Goal: Information Seeking & Learning: Learn about a topic

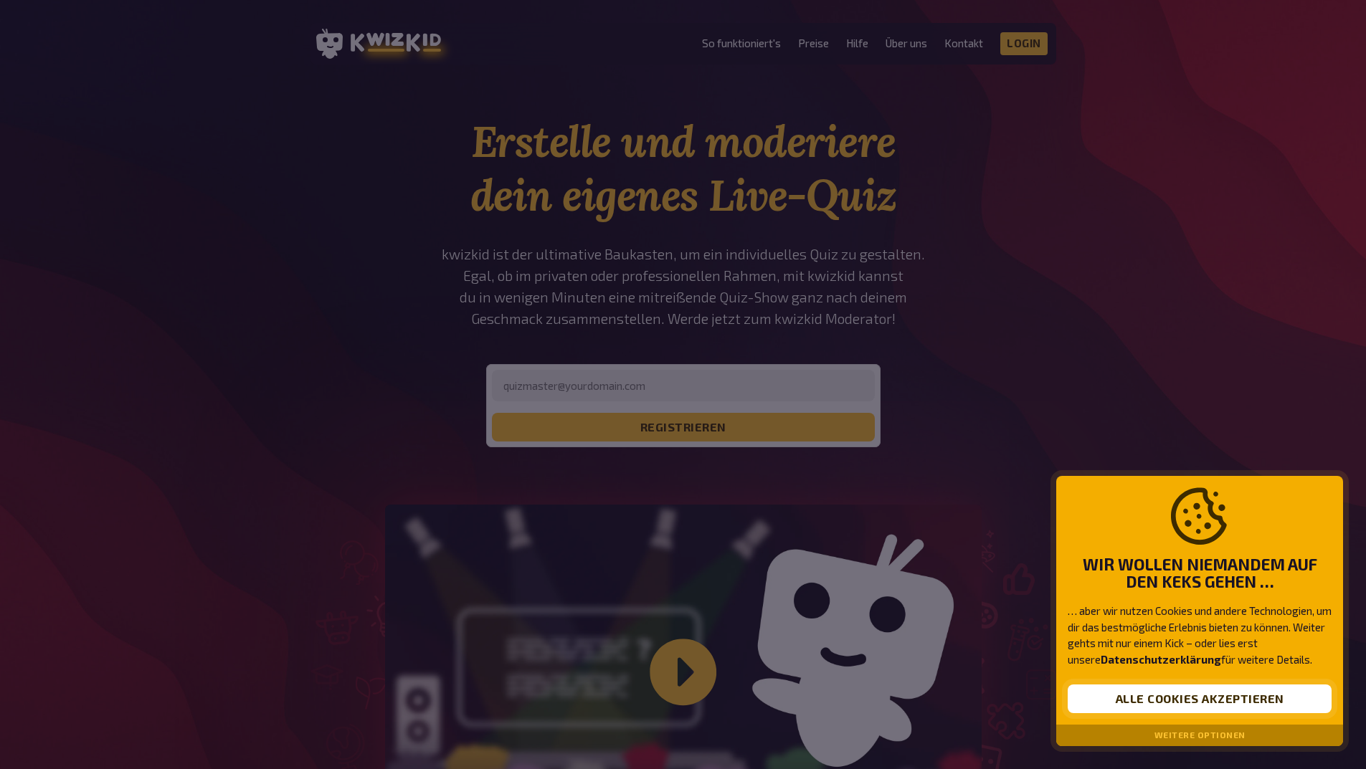
click at [1190, 705] on button "Alle Cookies akzeptieren" at bounding box center [1200, 699] width 264 height 29
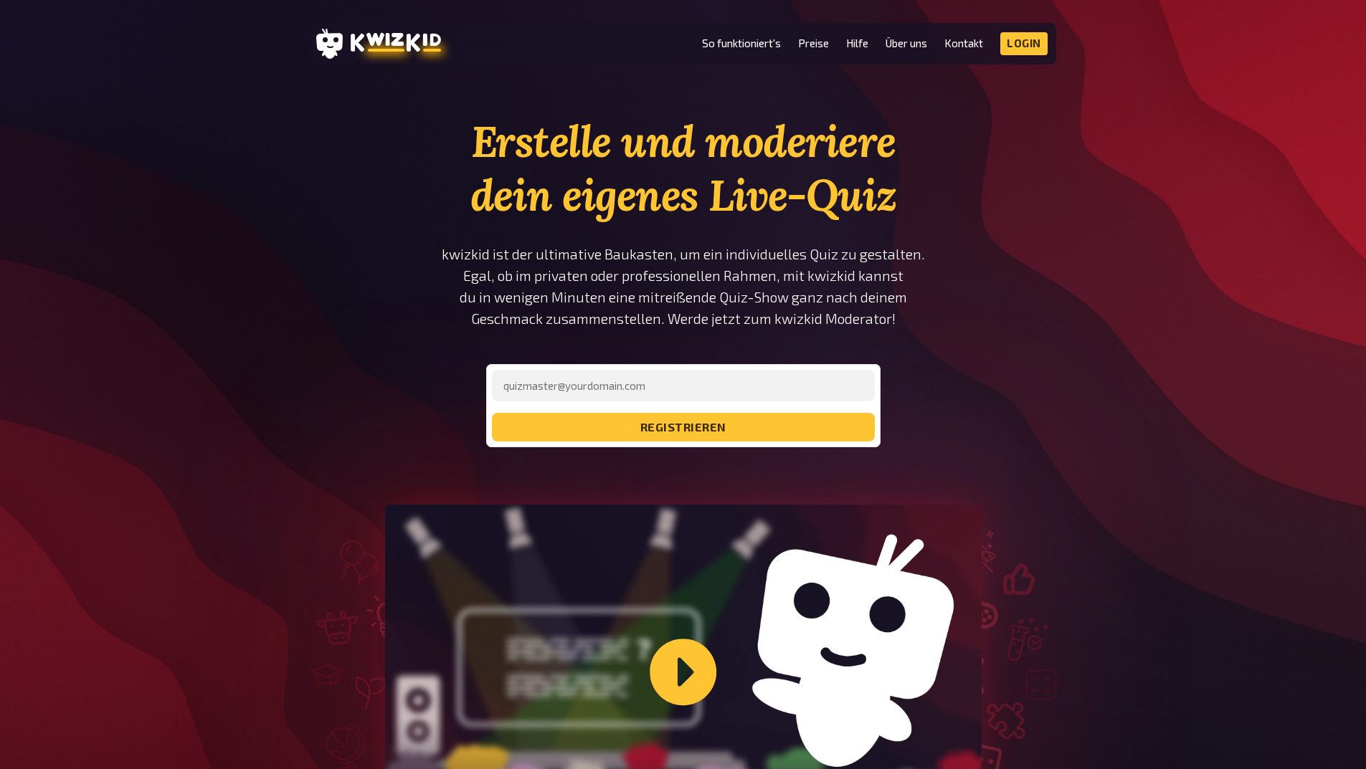
scroll to position [287, 0]
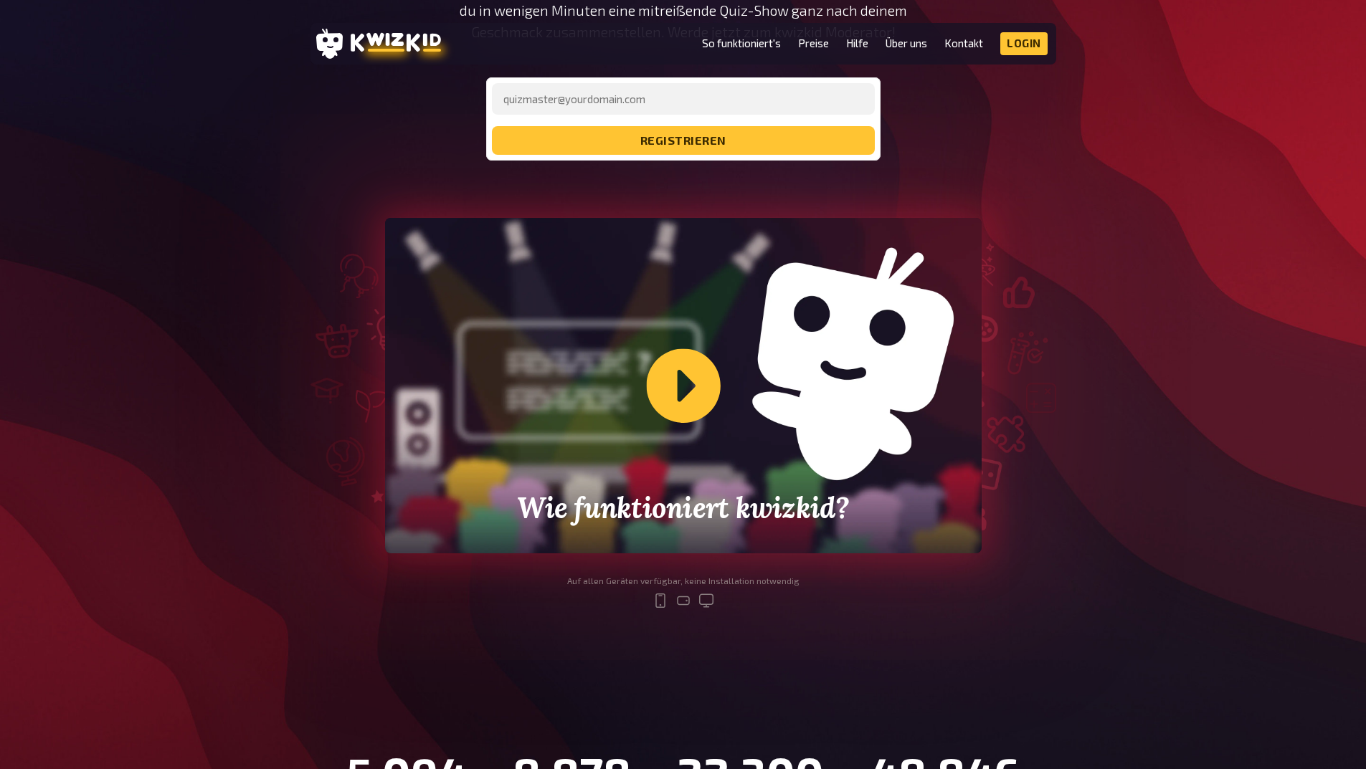
click at [672, 404] on div "Wie funktioniert kwizkid?" at bounding box center [683, 386] width 597 height 336
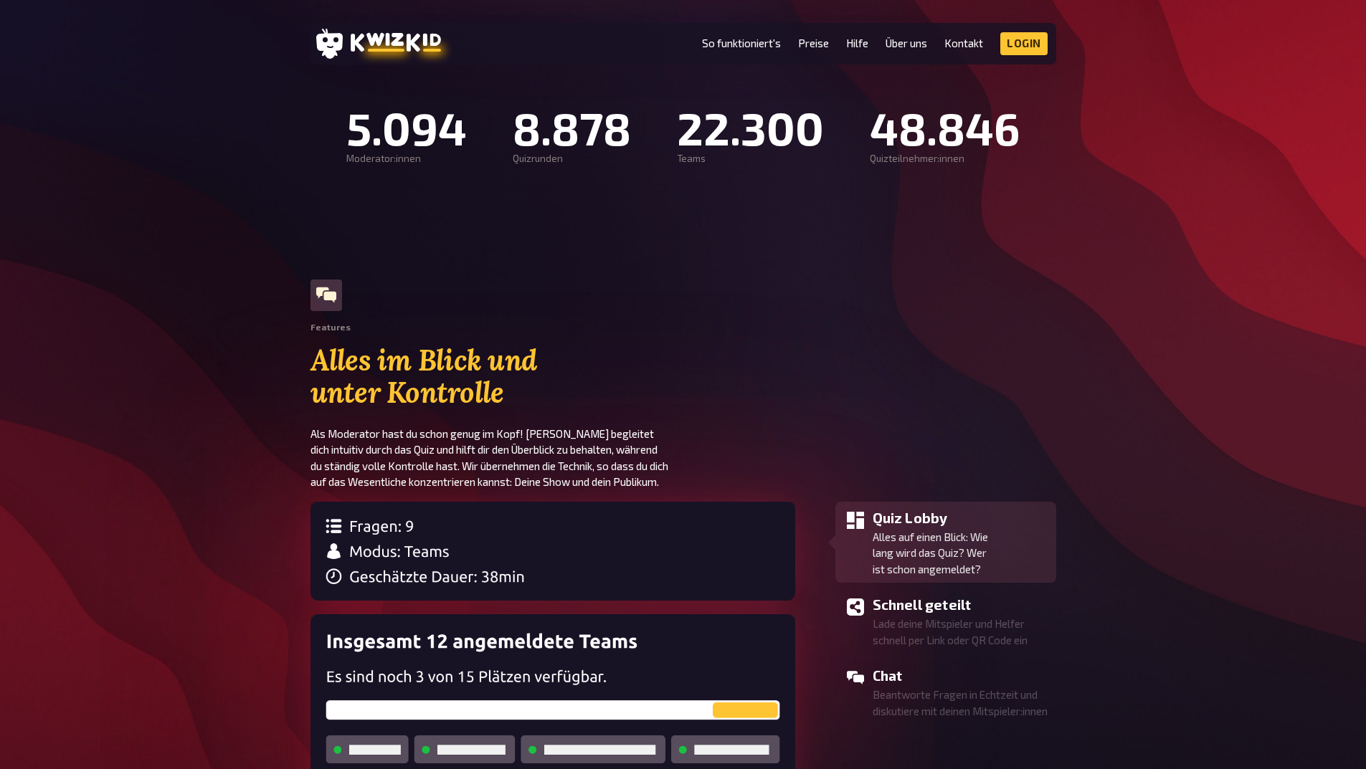
scroll to position [1004, 0]
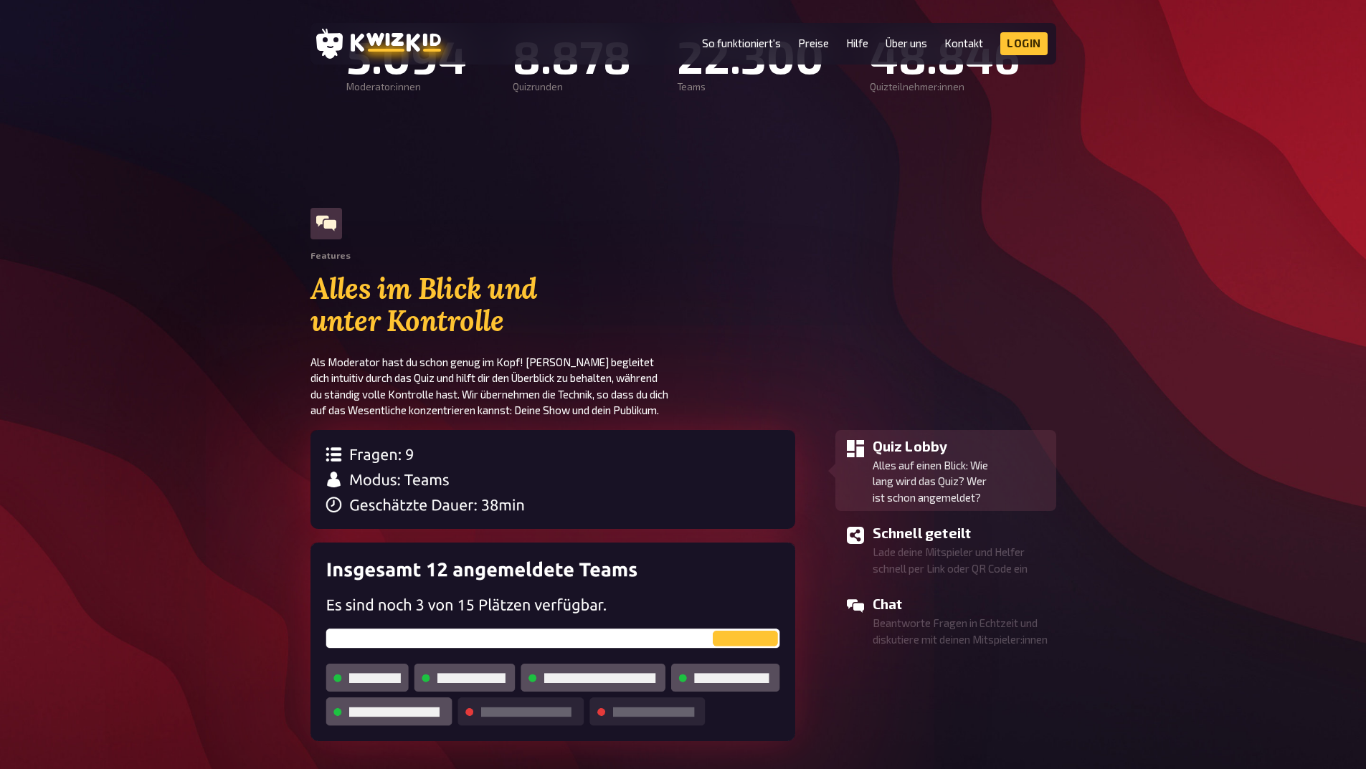
click at [330, 452] on img at bounding box center [553, 479] width 485 height 99
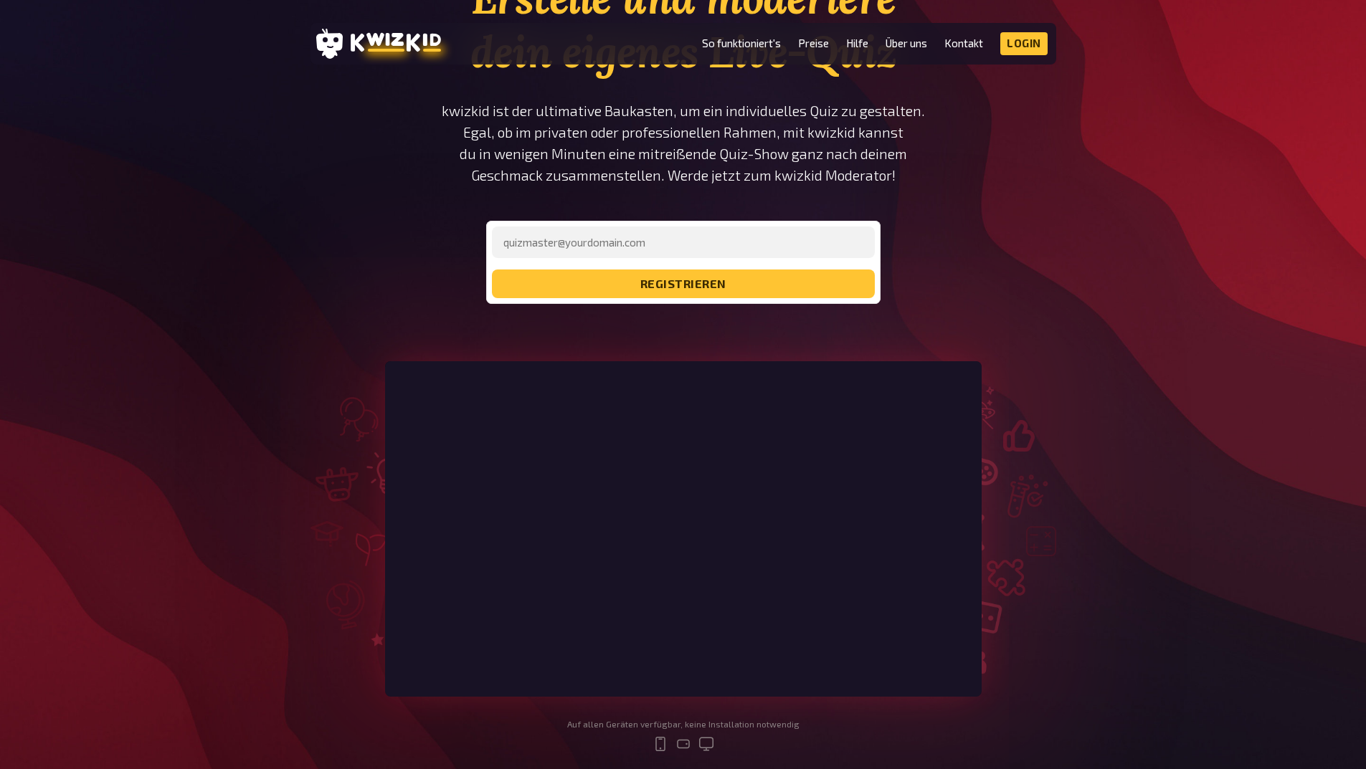
scroll to position [0, 0]
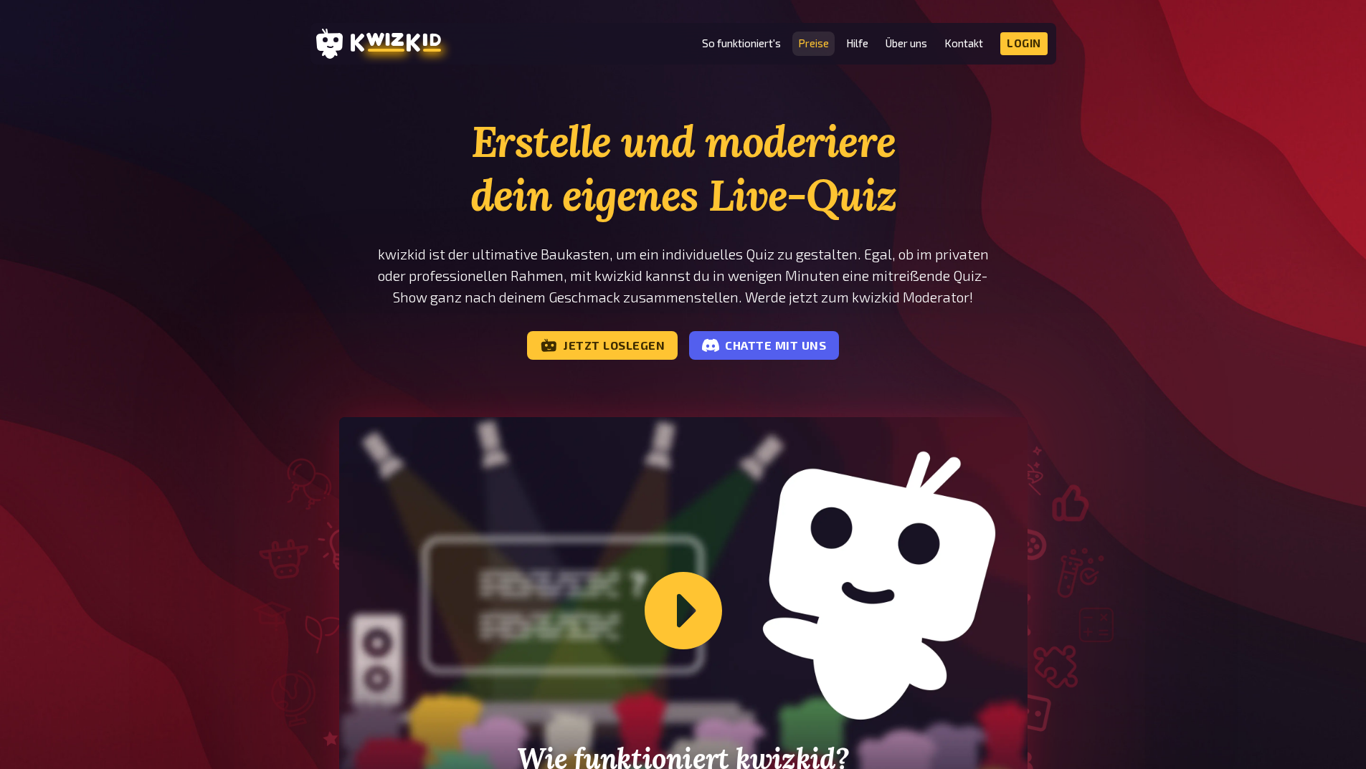
click at [810, 47] on link "Preise" at bounding box center [813, 43] width 31 height 12
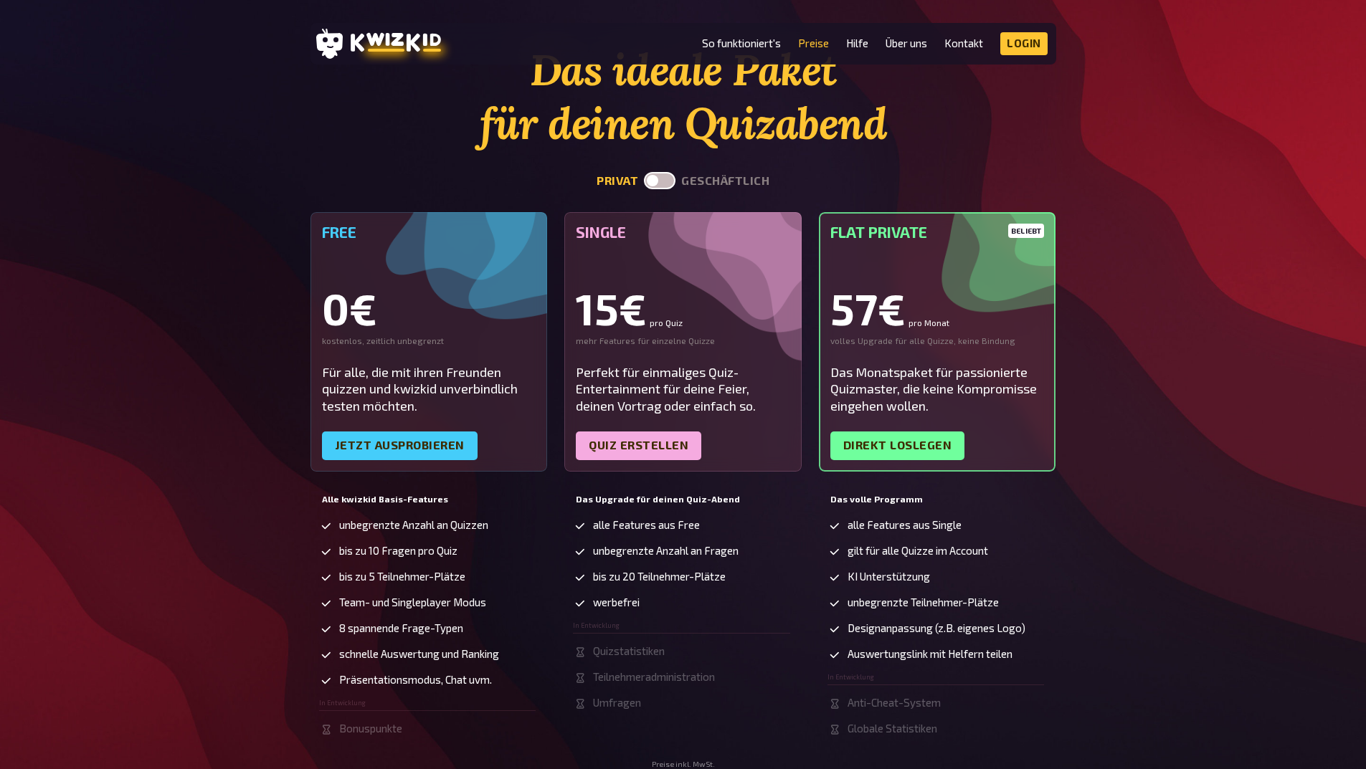
scroll to position [215, 0]
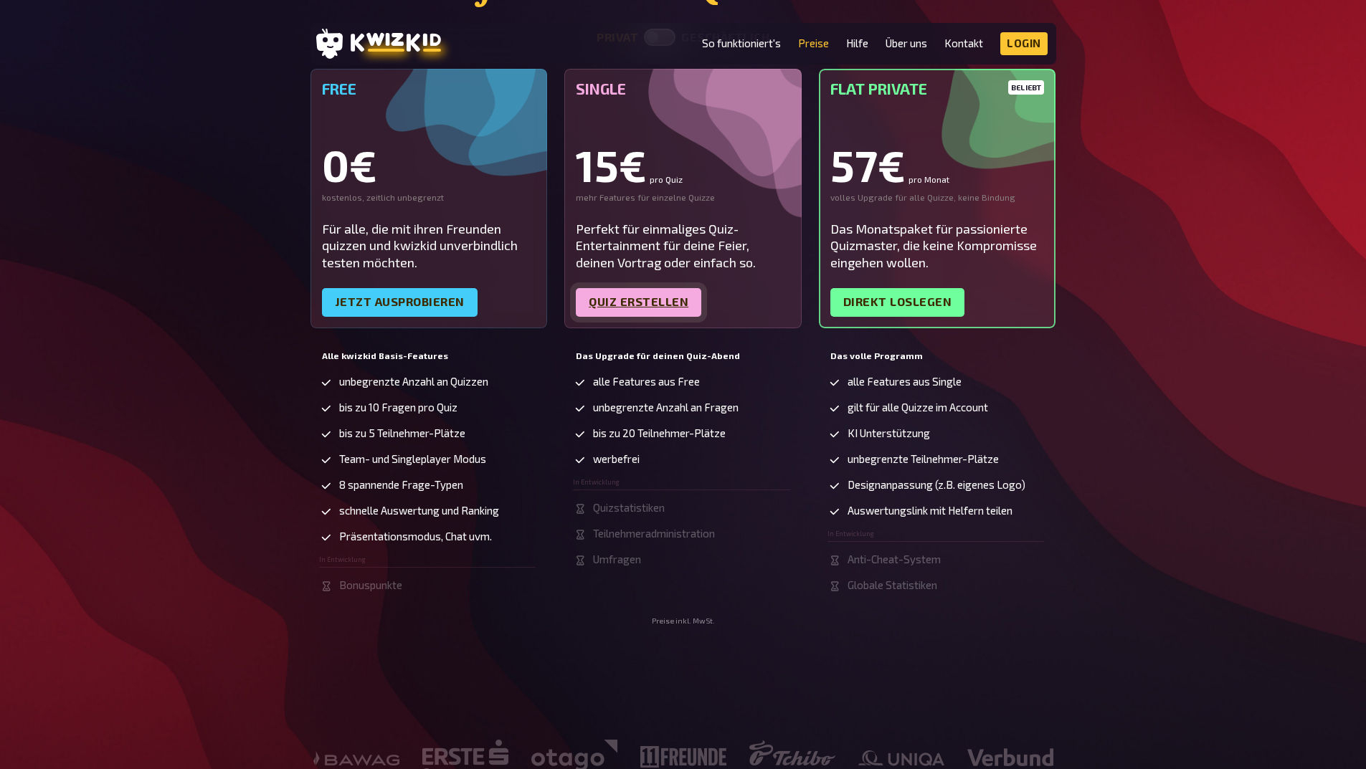
click at [663, 308] on link "Quiz erstellen" at bounding box center [638, 302] width 125 height 29
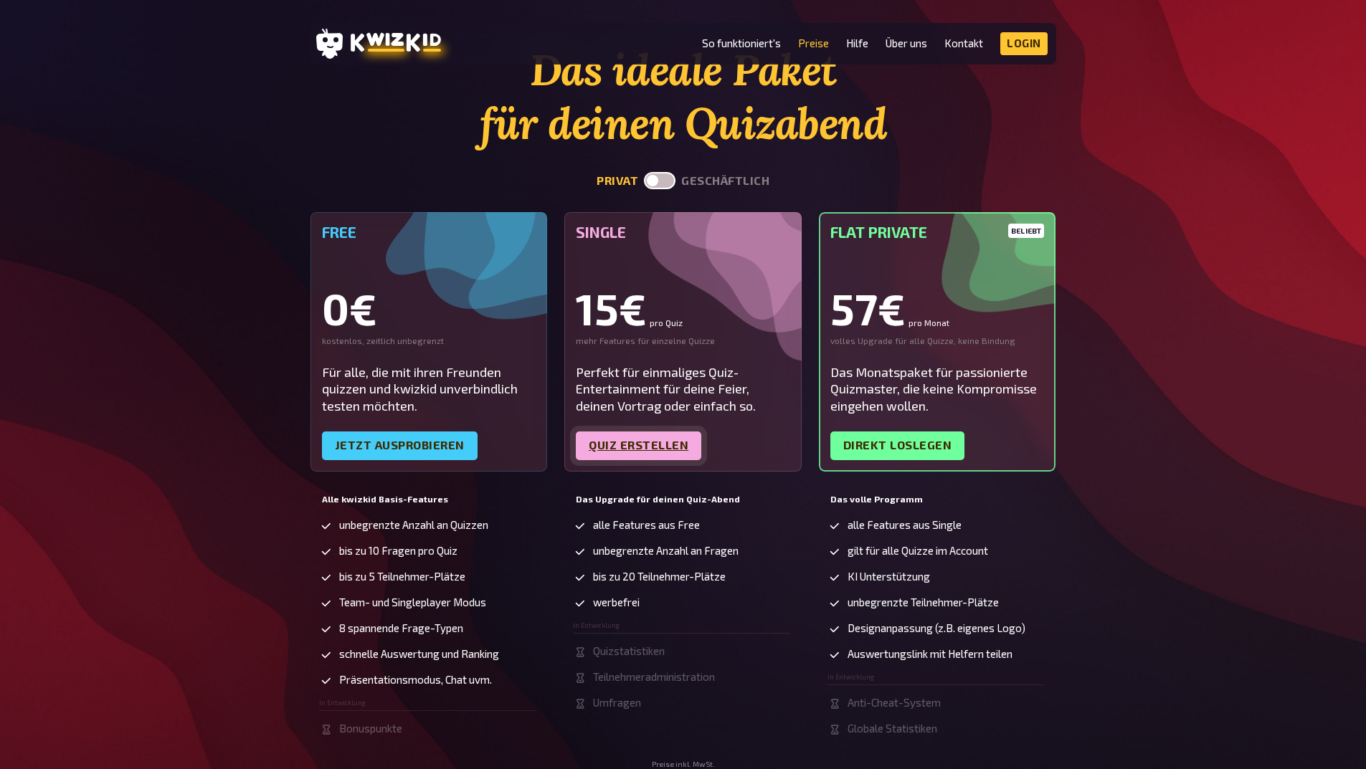
scroll to position [0, 0]
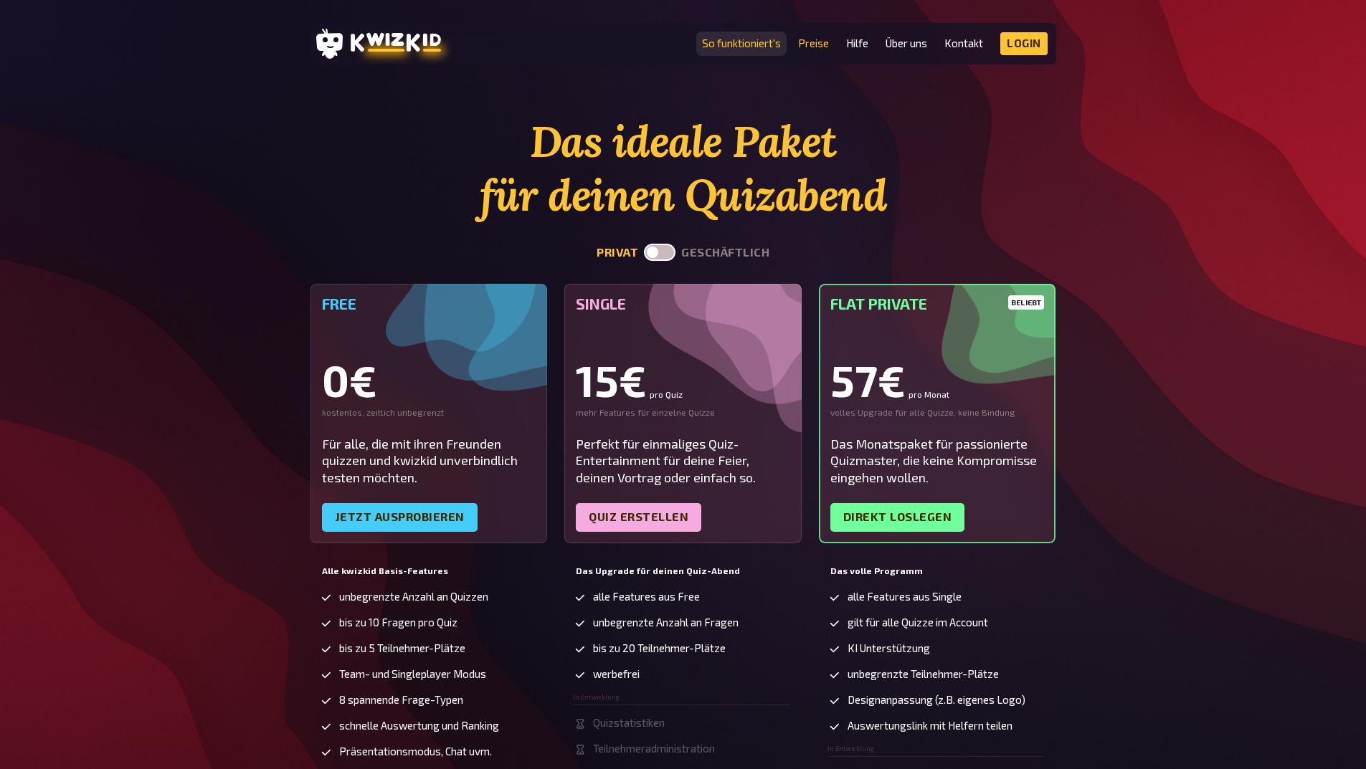
click at [749, 49] on link "So funktioniert's" at bounding box center [741, 43] width 79 height 12
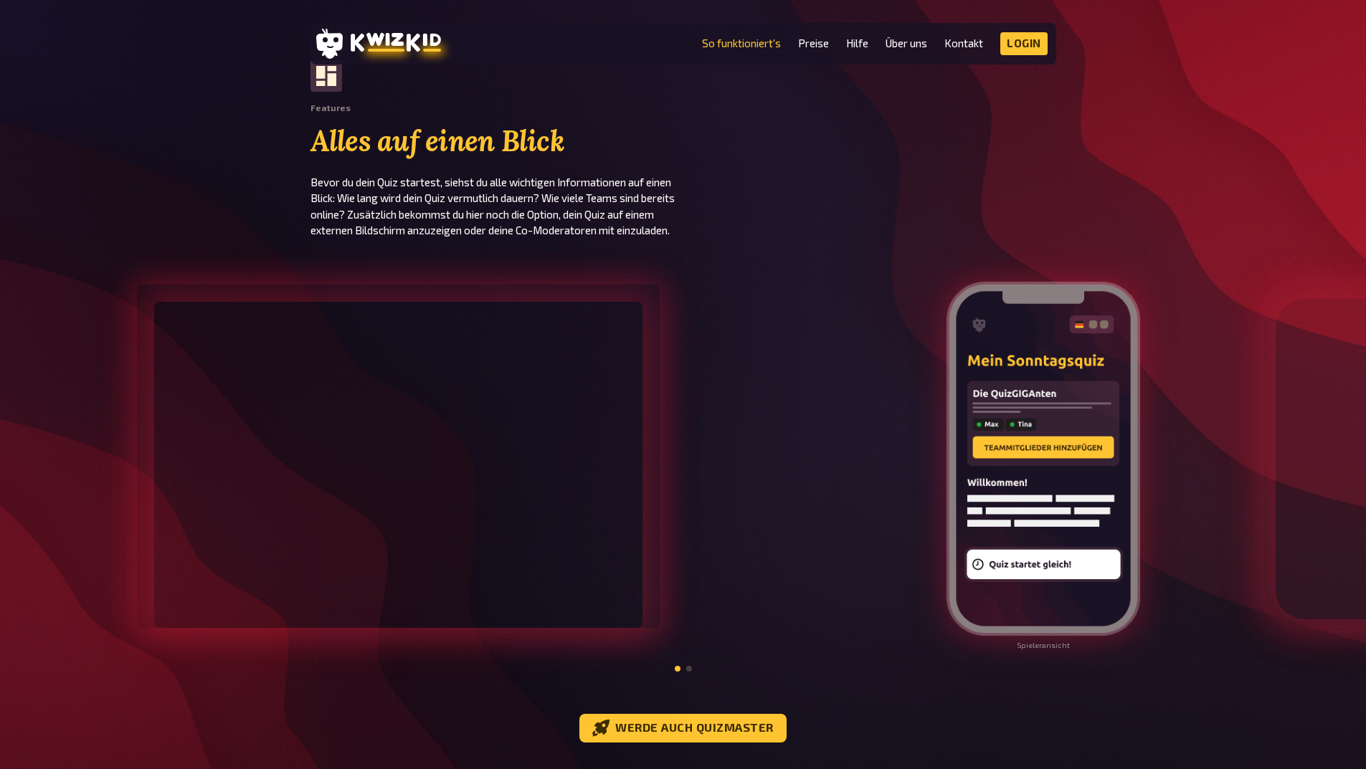
scroll to position [1578, 0]
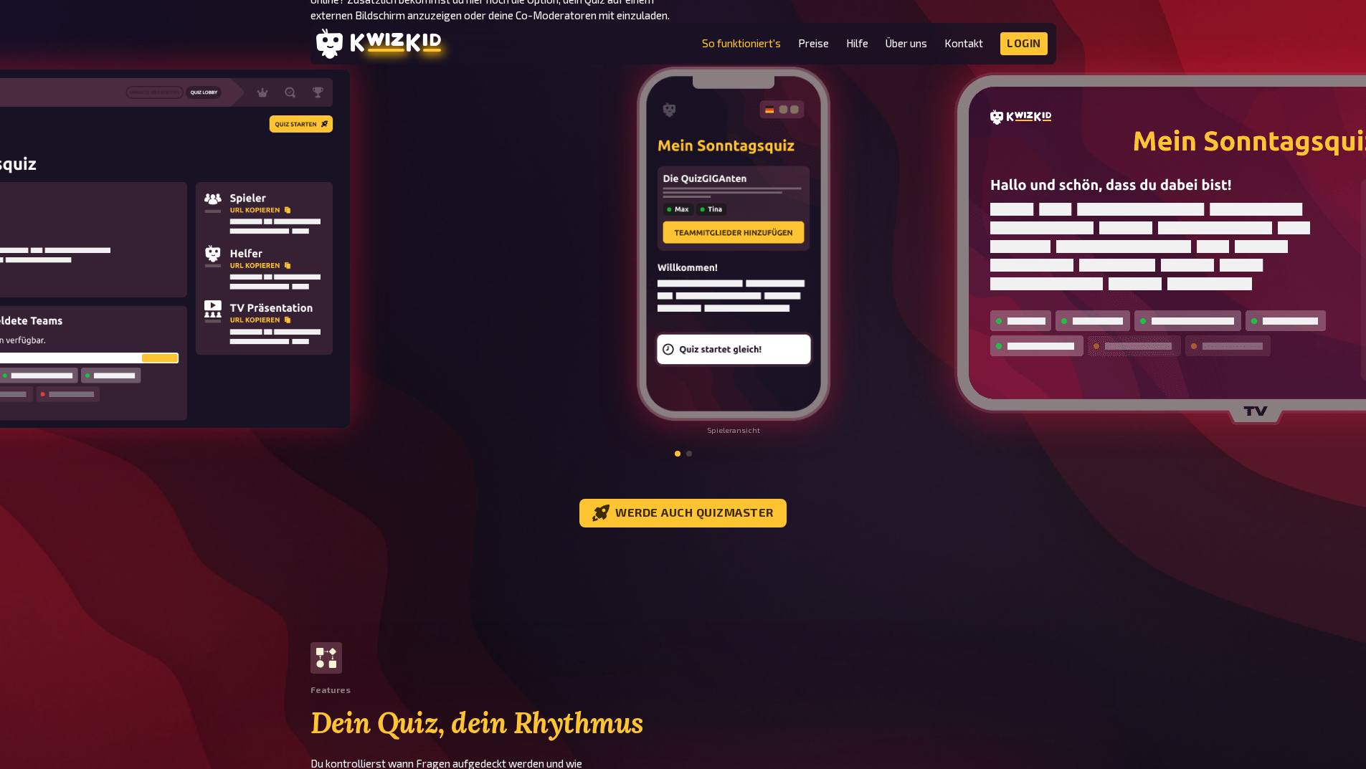
click at [843, 384] on div "Spieleransicht" at bounding box center [760, 250] width 273 height 370
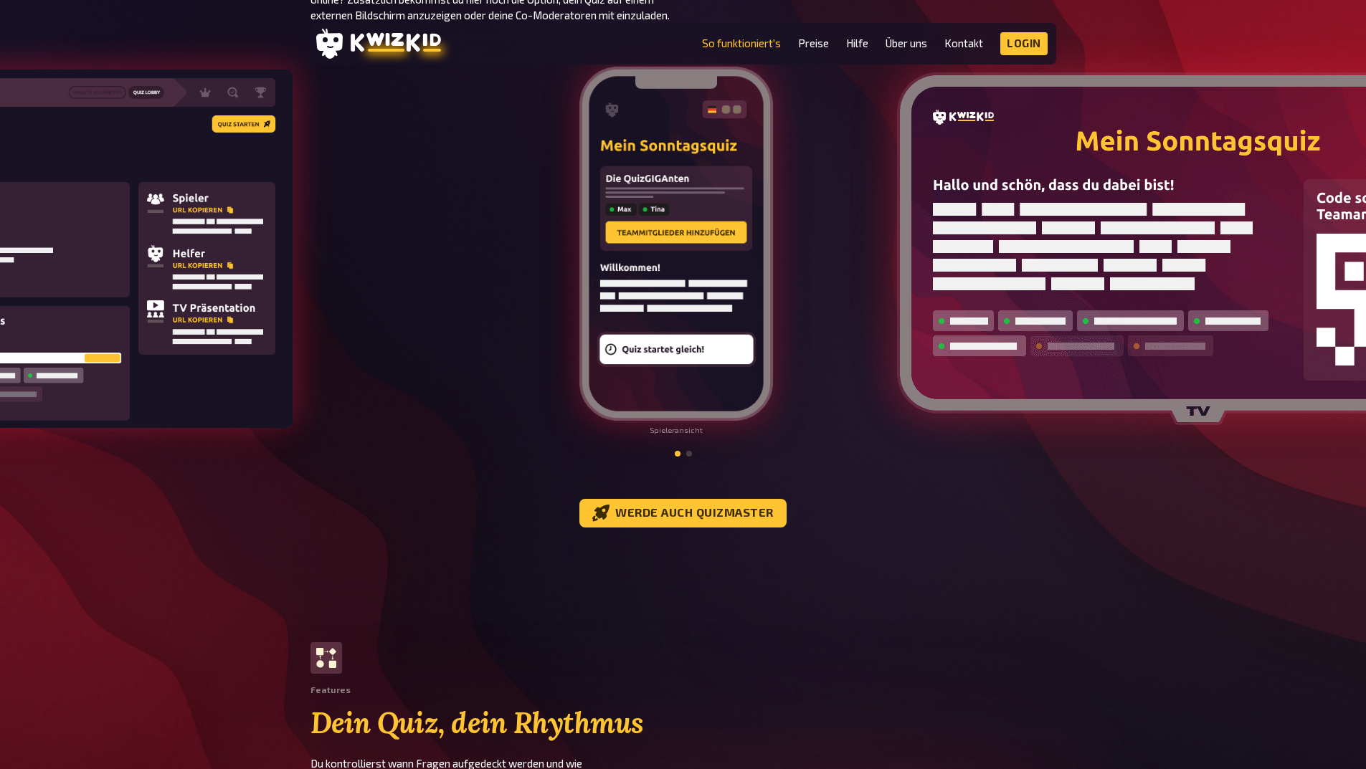
click at [567, 374] on div "Spieleransicht" at bounding box center [703, 250] width 273 height 370
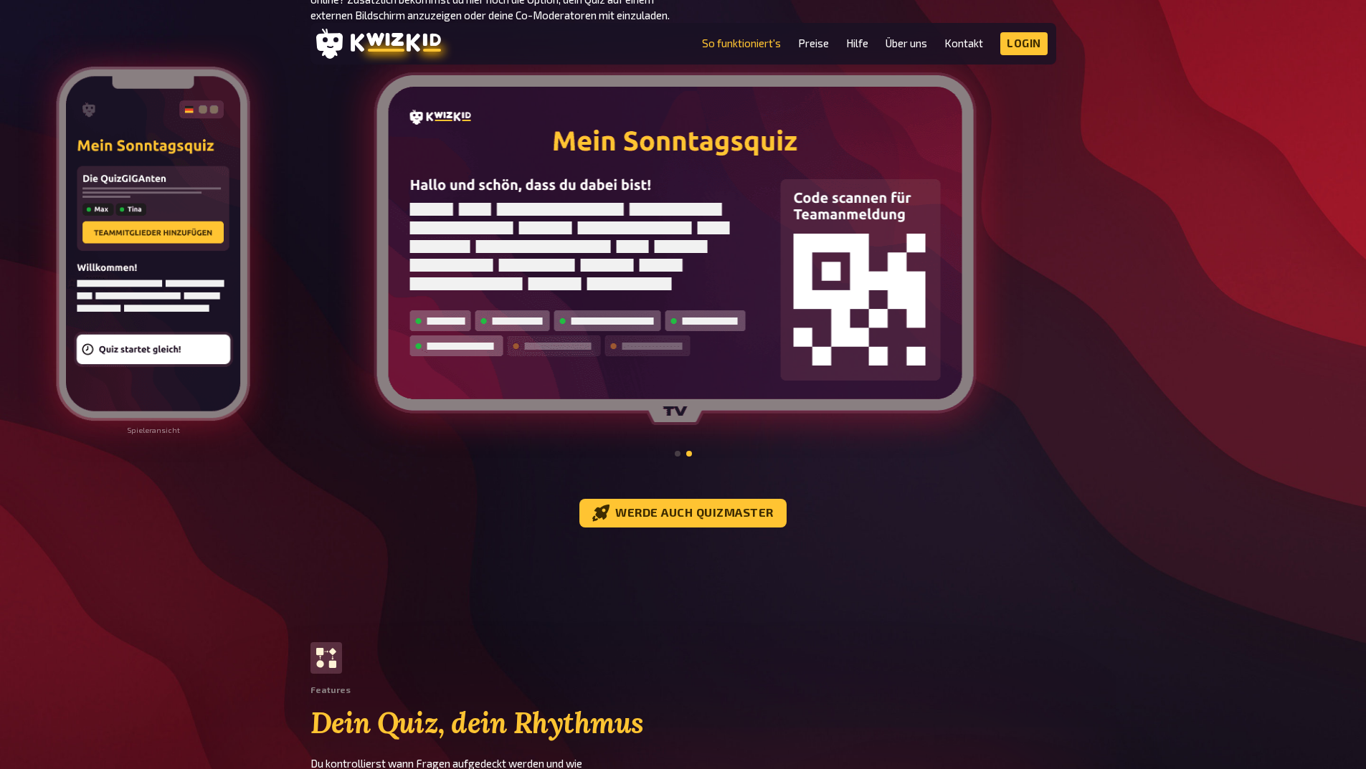
click at [701, 421] on div at bounding box center [807, 249] width 888 height 355
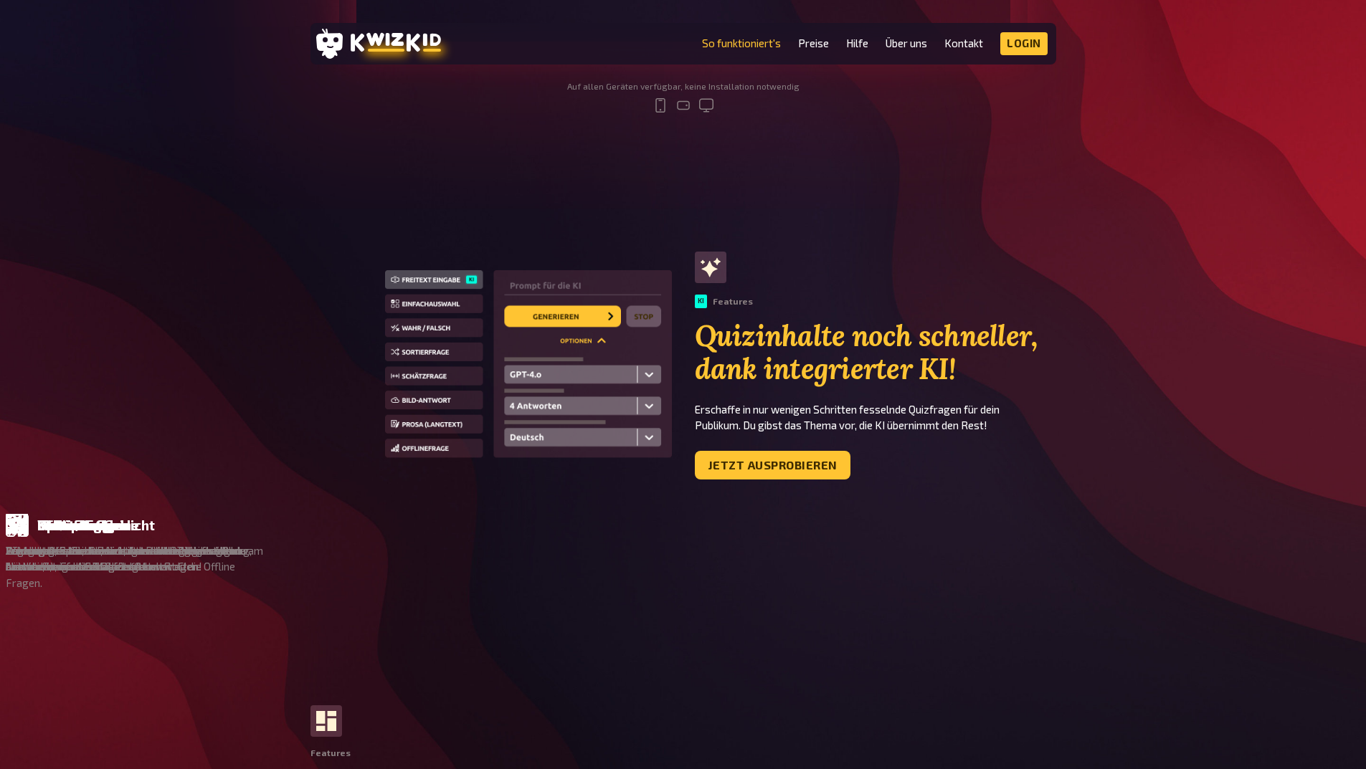
scroll to position [0, 0]
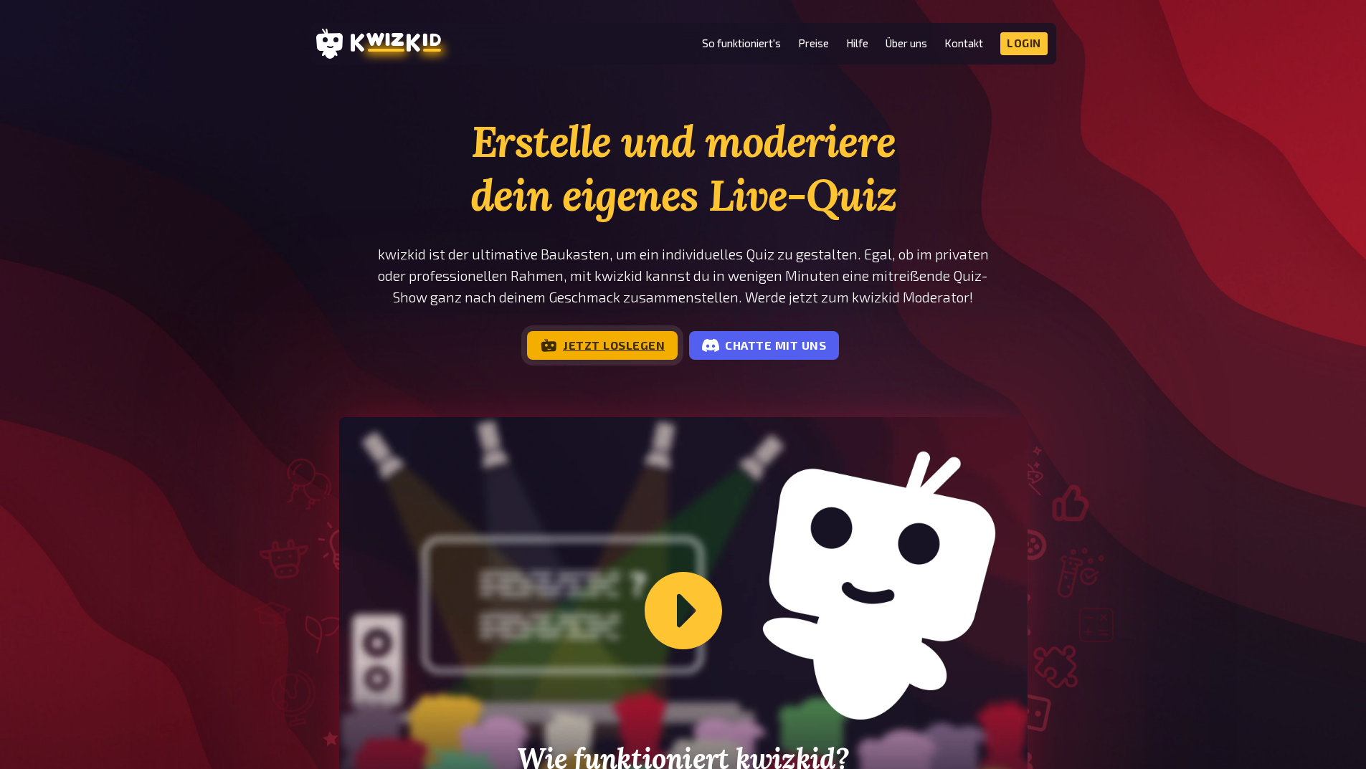
click at [641, 339] on link "Jetzt loslegen" at bounding box center [602, 345] width 151 height 29
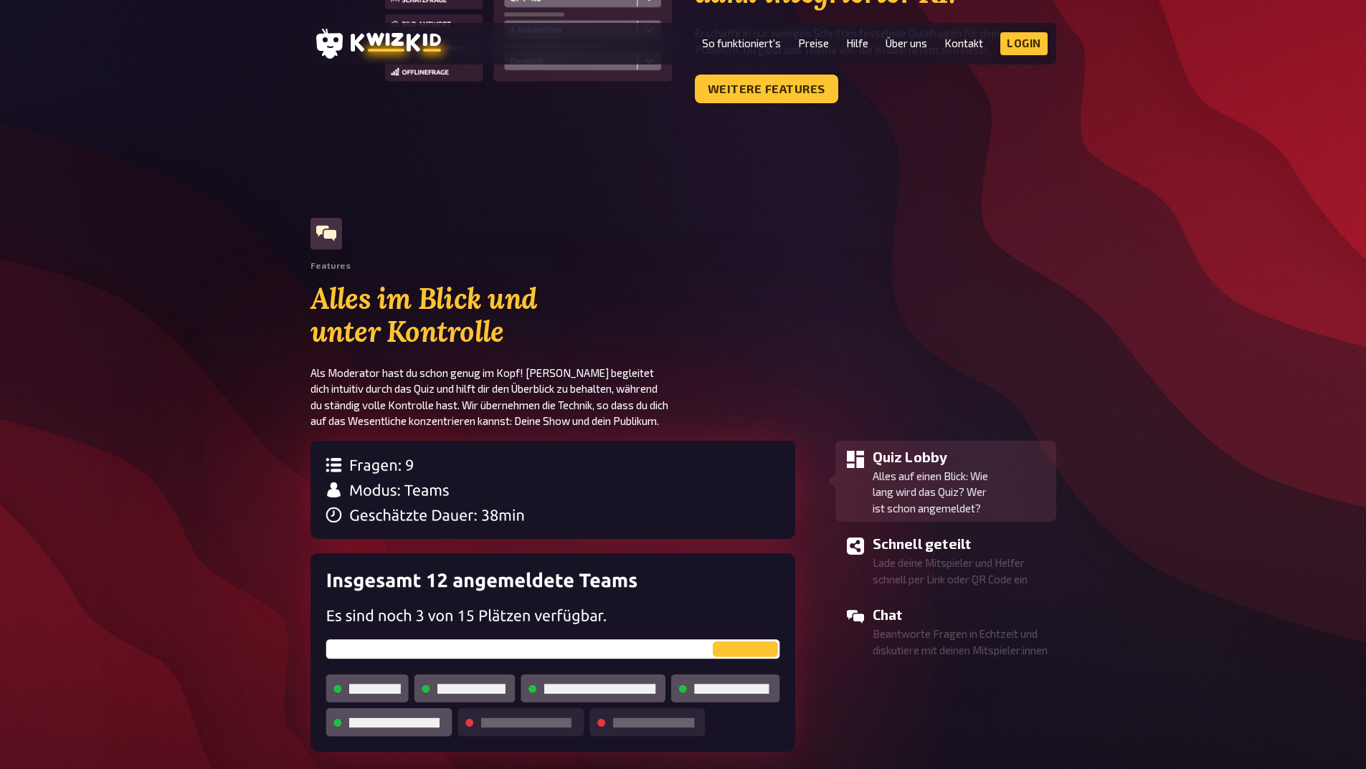
scroll to position [1372, 0]
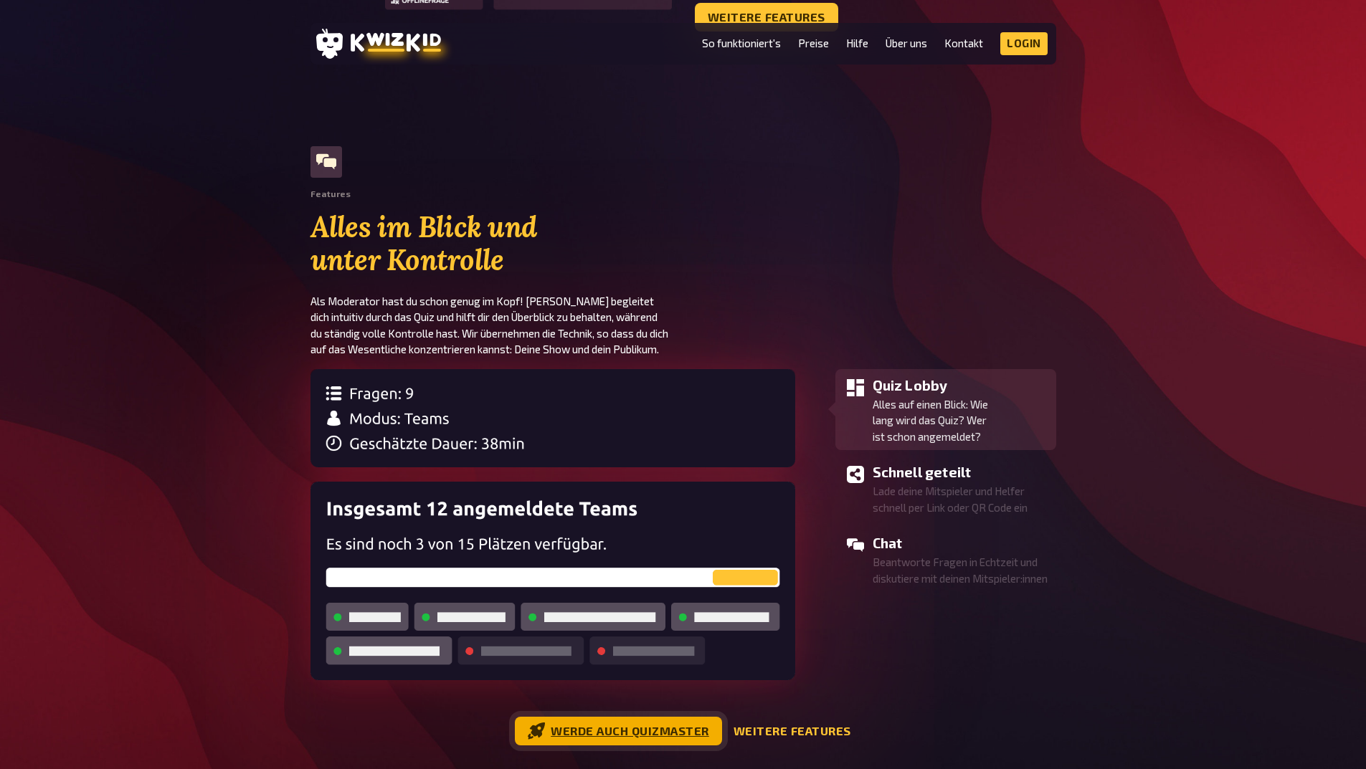
click at [569, 730] on link "Werde auch Quizmaster" at bounding box center [618, 731] width 207 height 29
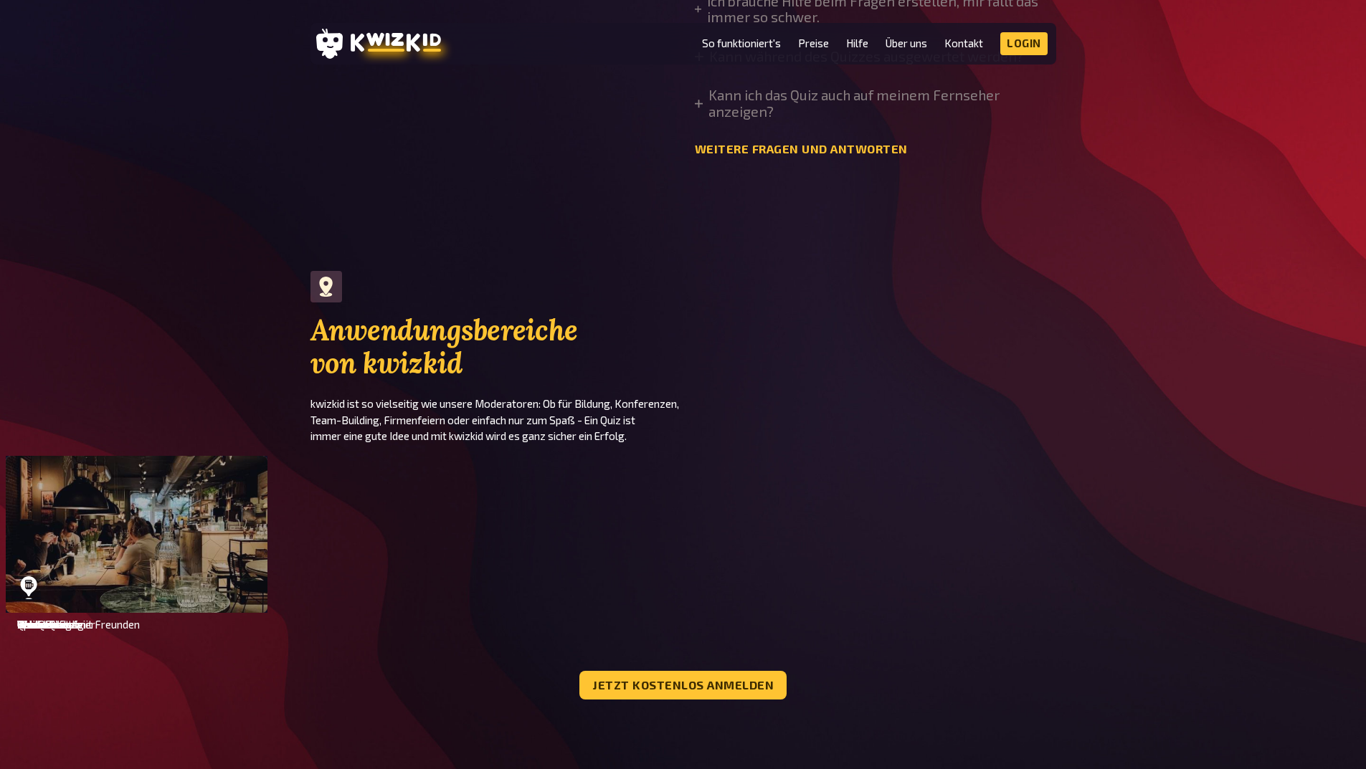
scroll to position [4814, 0]
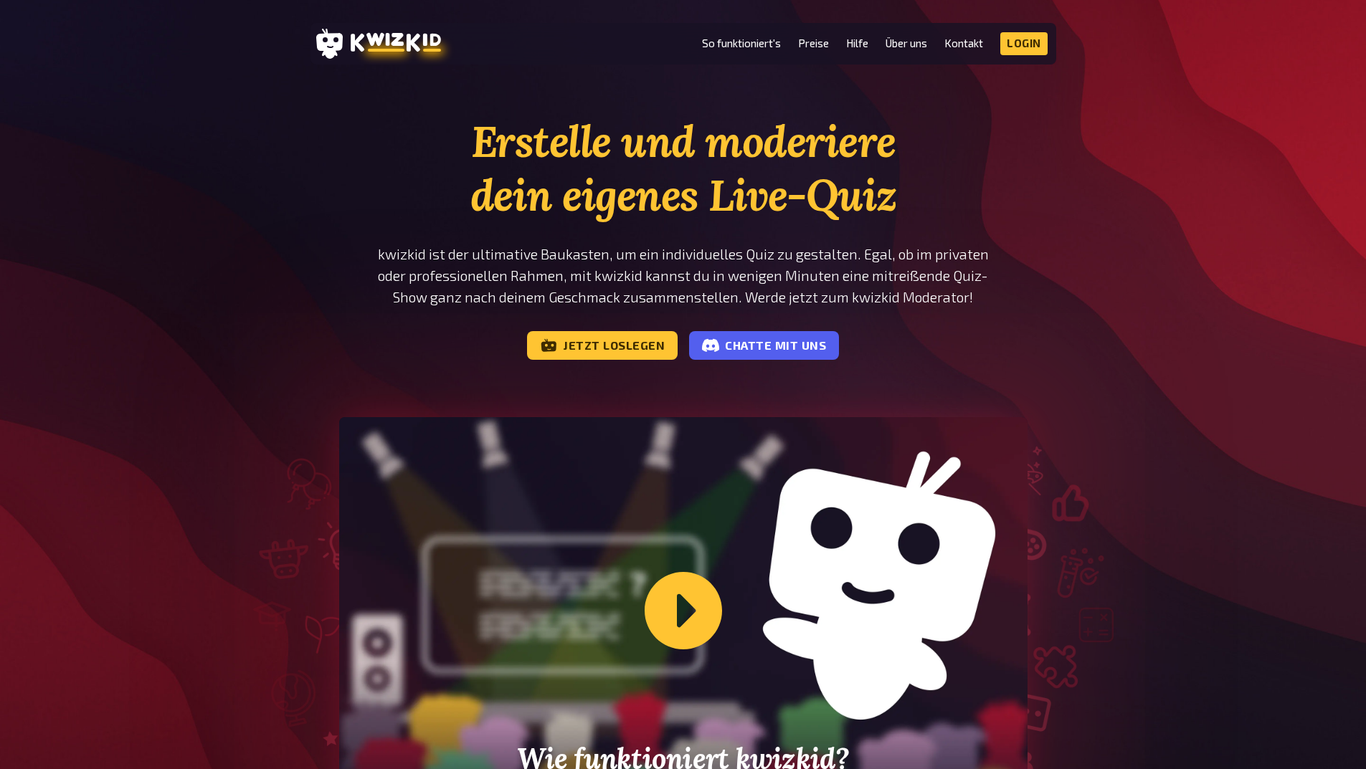
scroll to position [430, 0]
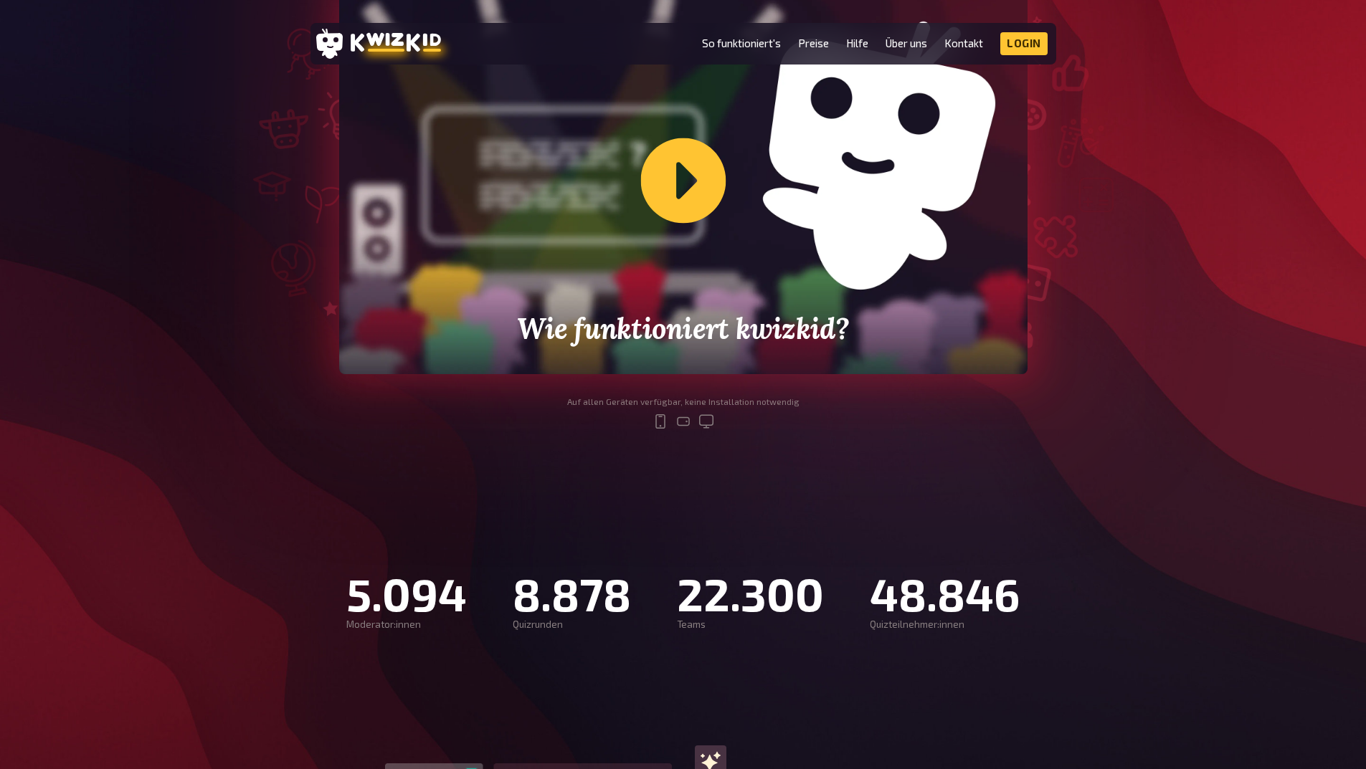
click at [688, 194] on div "Wie funktioniert kwizkid?" at bounding box center [683, 180] width 688 height 387
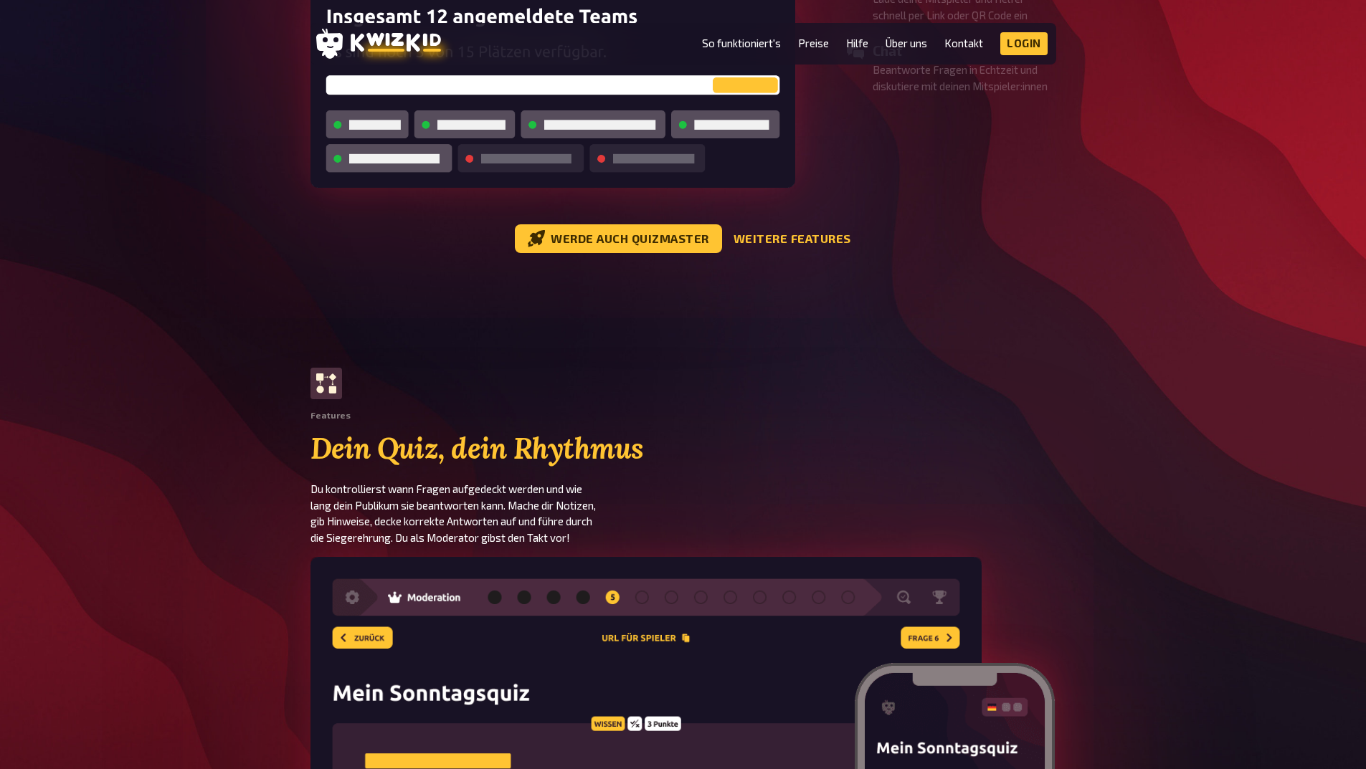
scroll to position [0, 0]
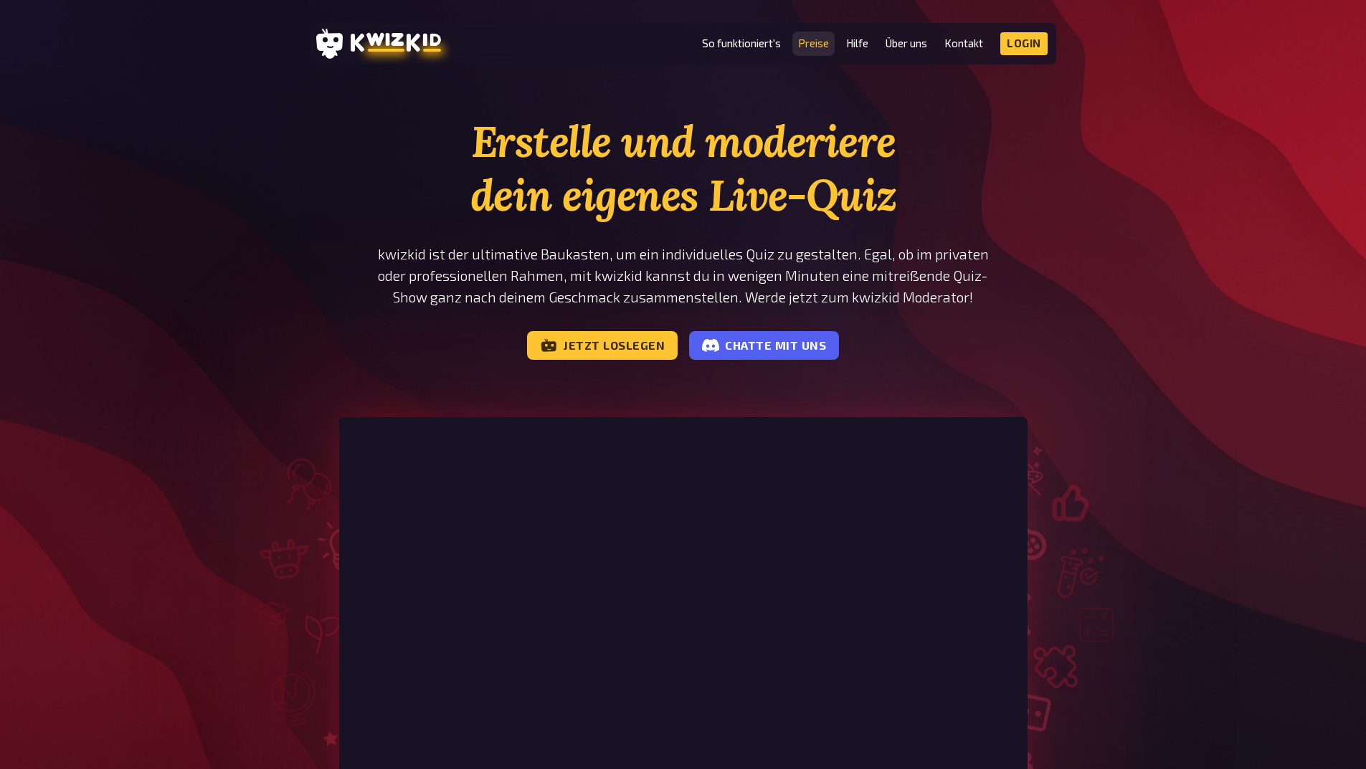
click at [822, 42] on link "Preise" at bounding box center [813, 43] width 31 height 12
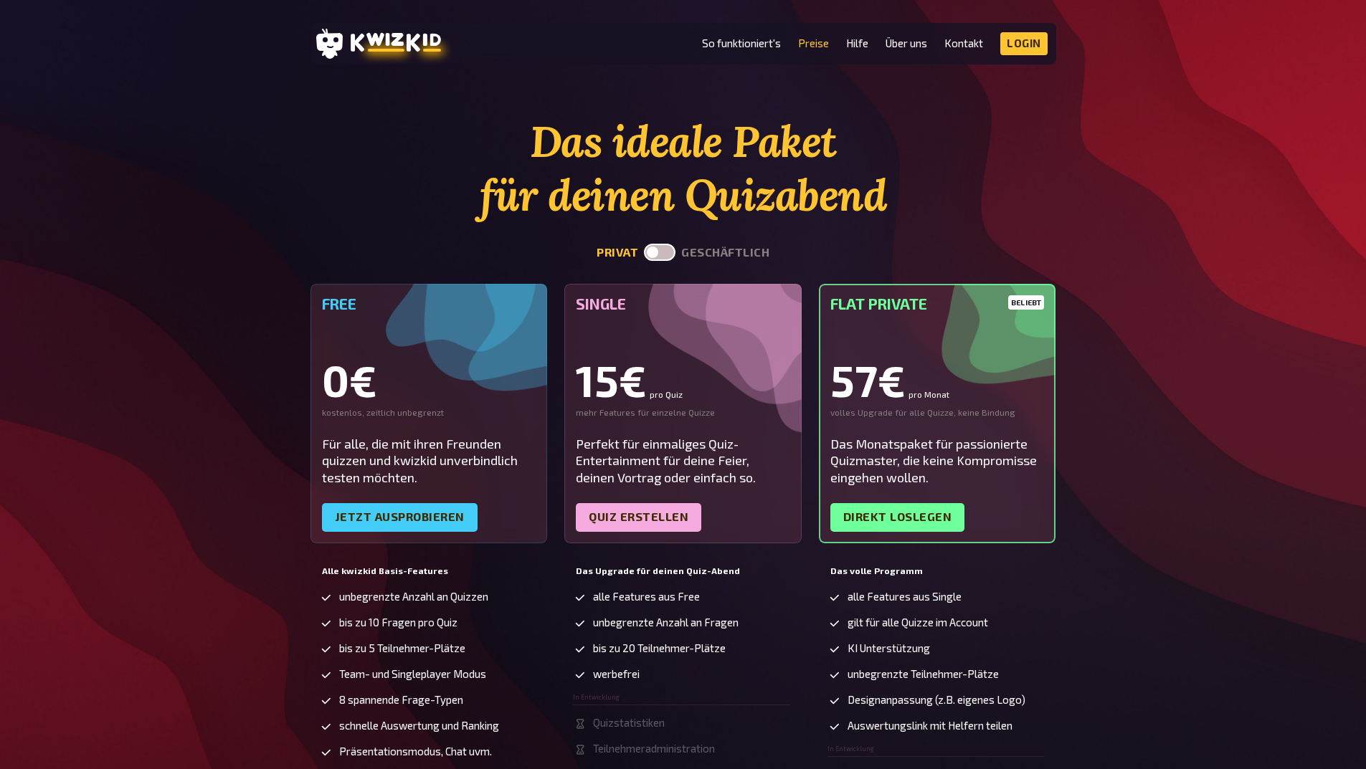
scroll to position [143, 0]
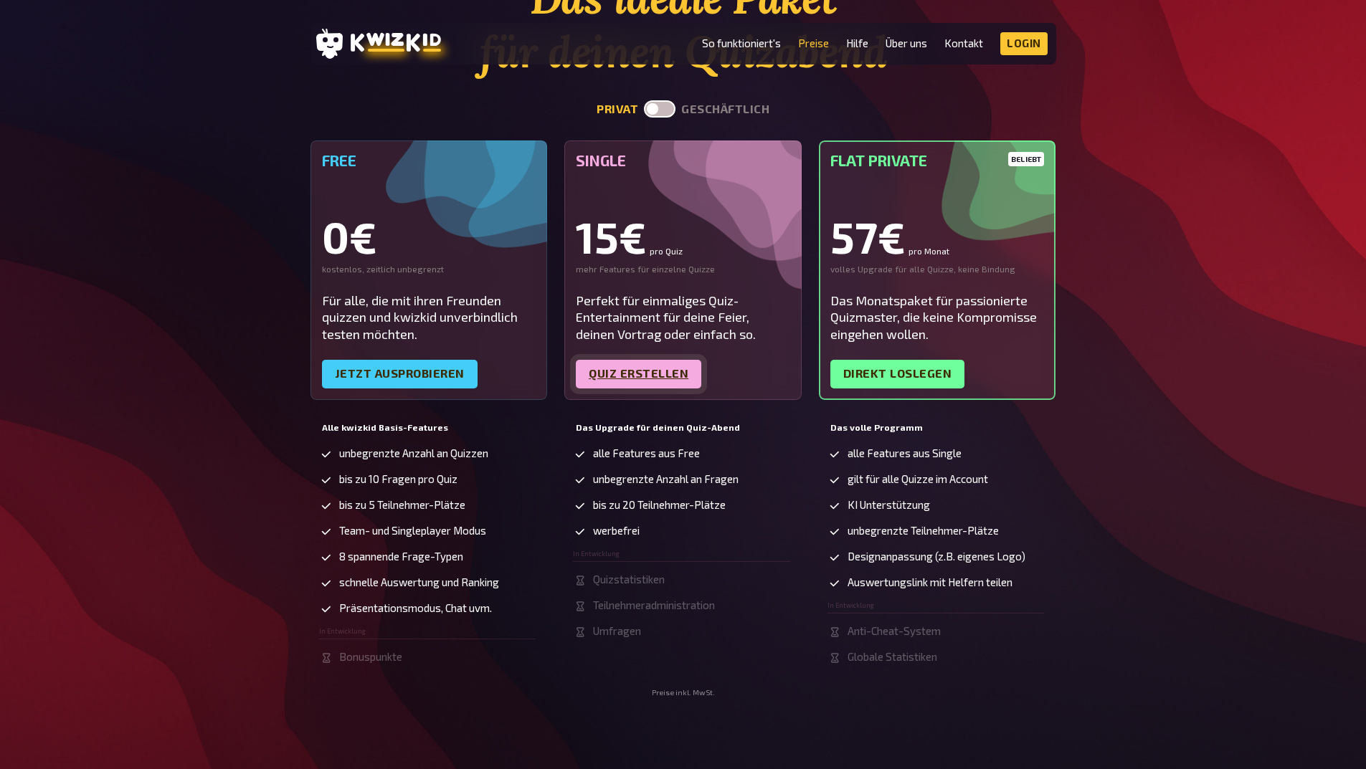
click at [653, 366] on link "Quiz erstellen" at bounding box center [638, 374] width 125 height 29
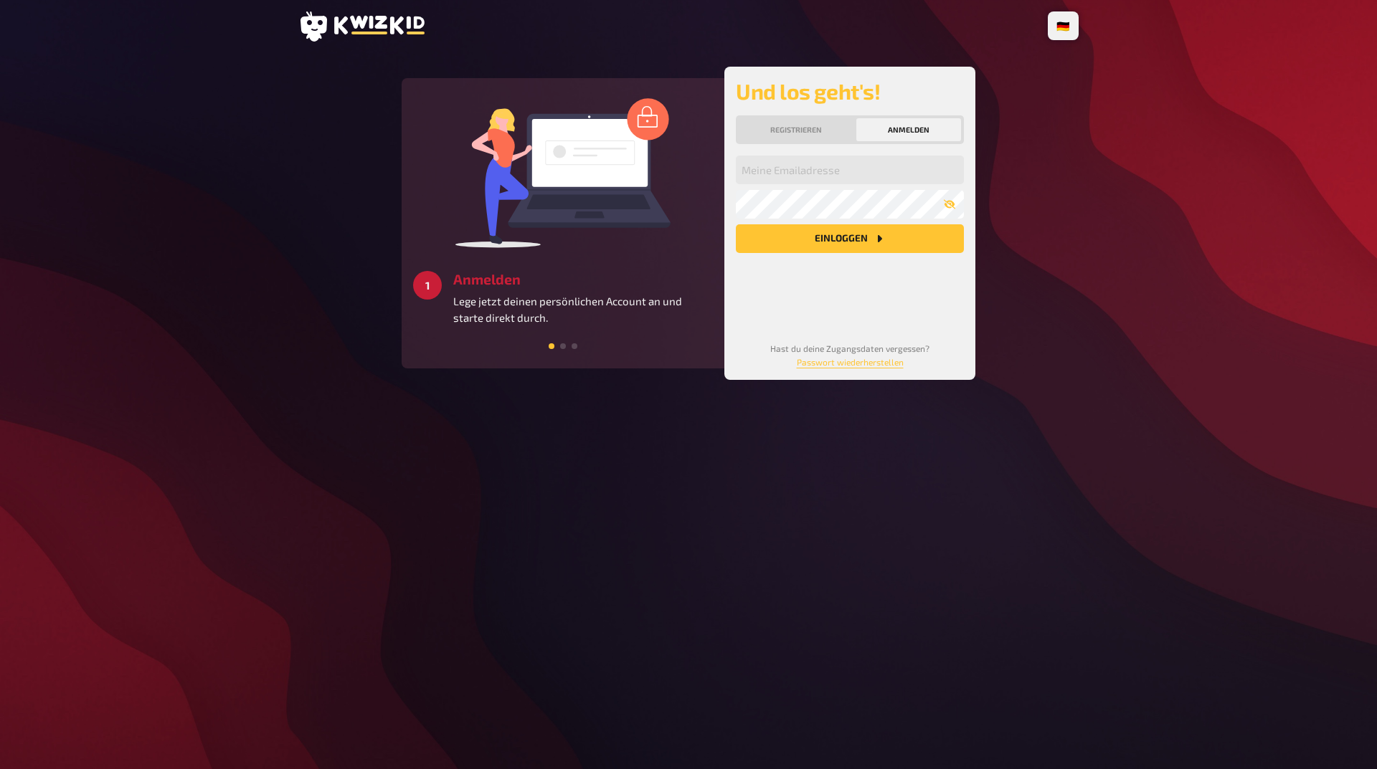
click at [934, 141] on button "Anmelden" at bounding box center [908, 129] width 105 height 23
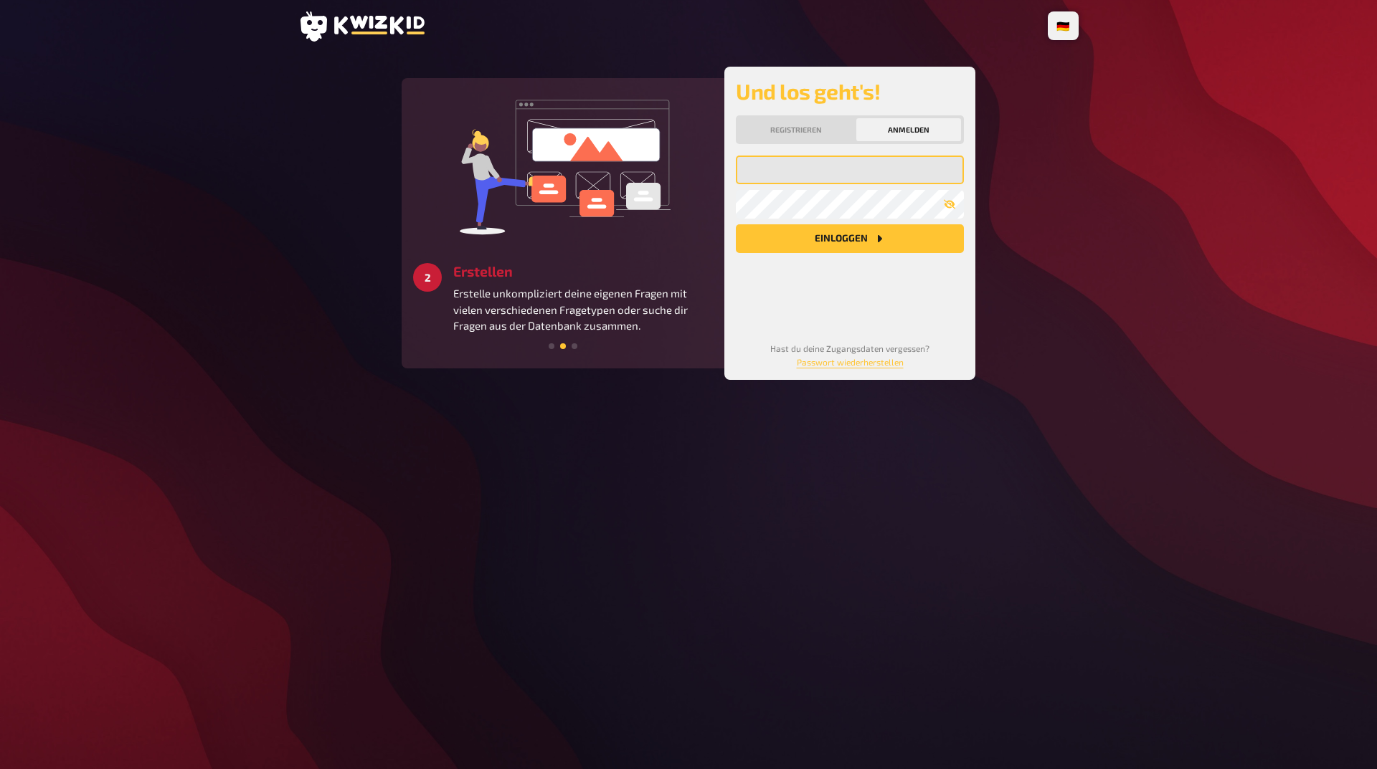
click at [854, 184] on input "email" at bounding box center [850, 170] width 228 height 29
click at [1131, 199] on div "🇩🇪 Deutsch 🇺🇸 English 🇳🇱 Nederlands 3 Starten Schaffe ein besonderes Quizerlebn…" at bounding box center [688, 384] width 1377 height 769
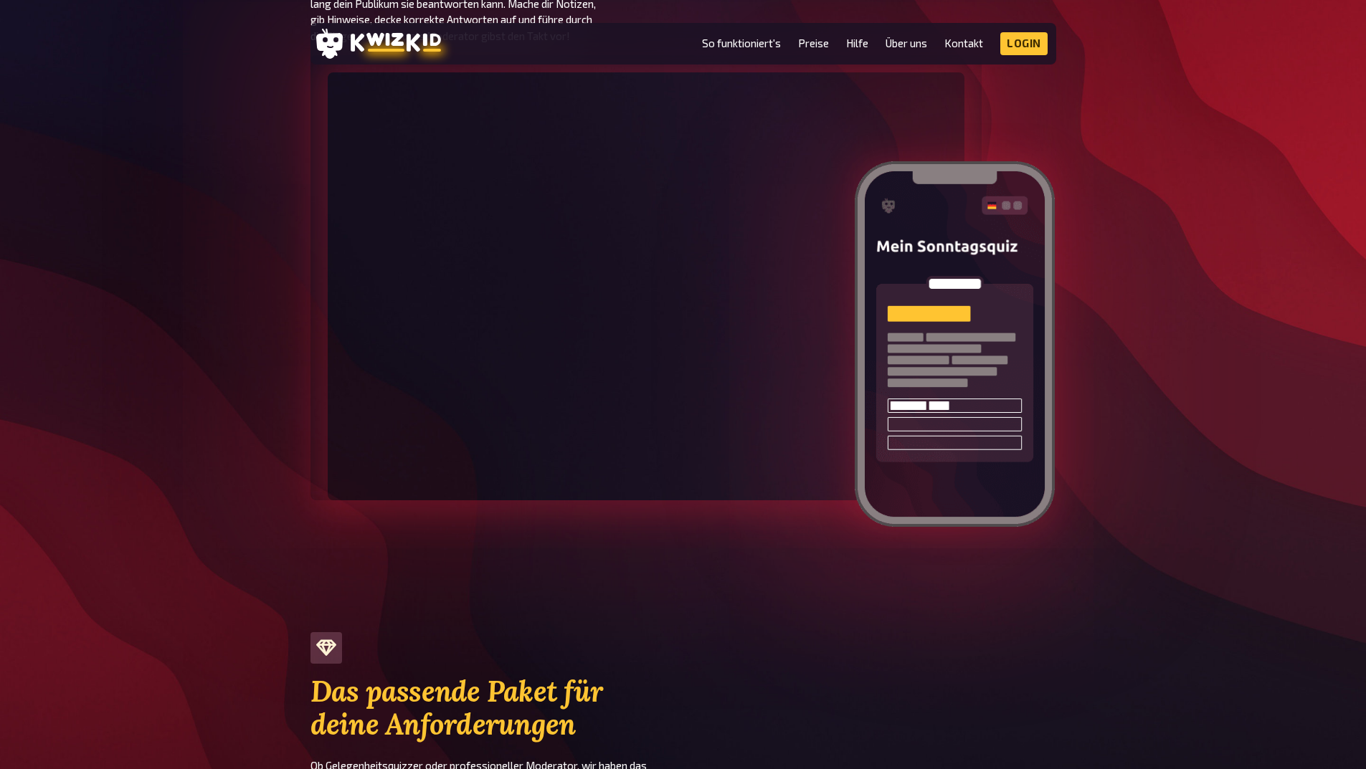
scroll to position [645, 0]
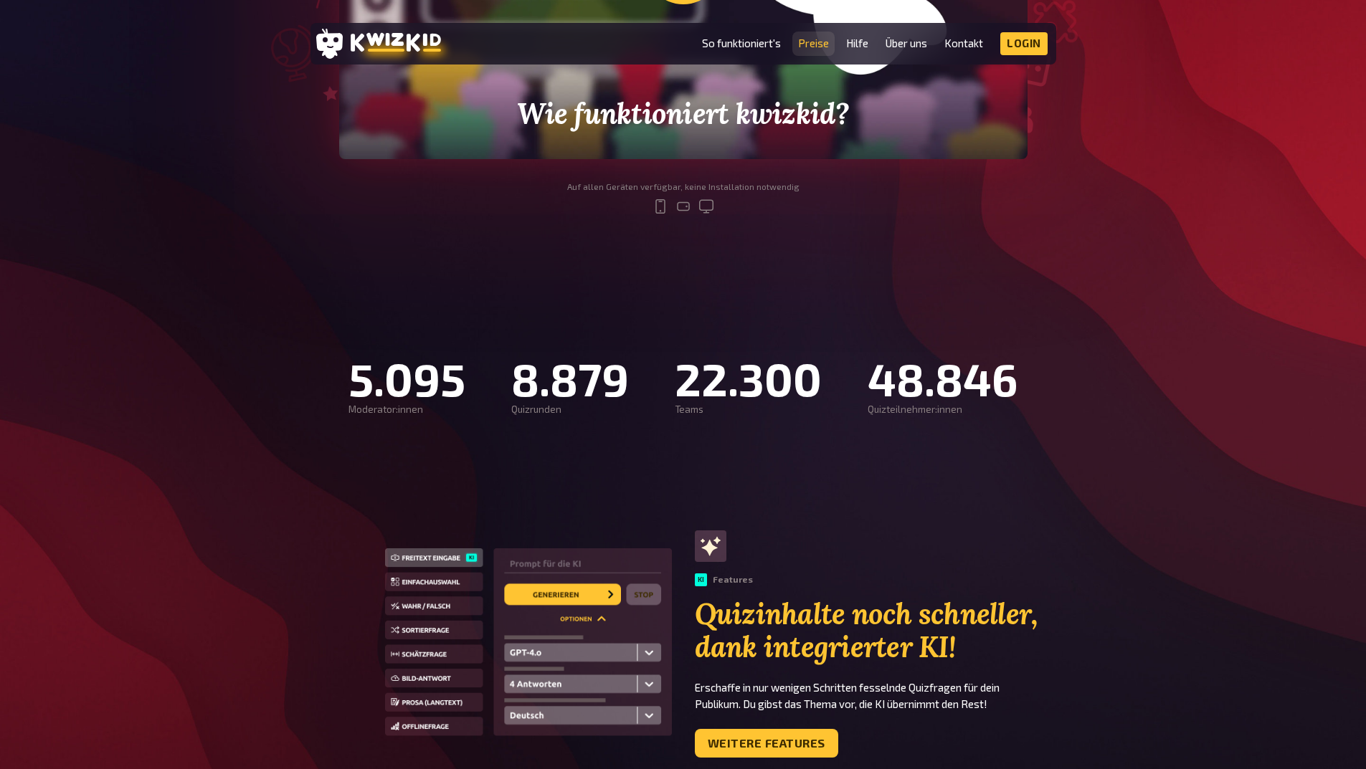
click at [808, 39] on link "Preise" at bounding box center [813, 43] width 31 height 12
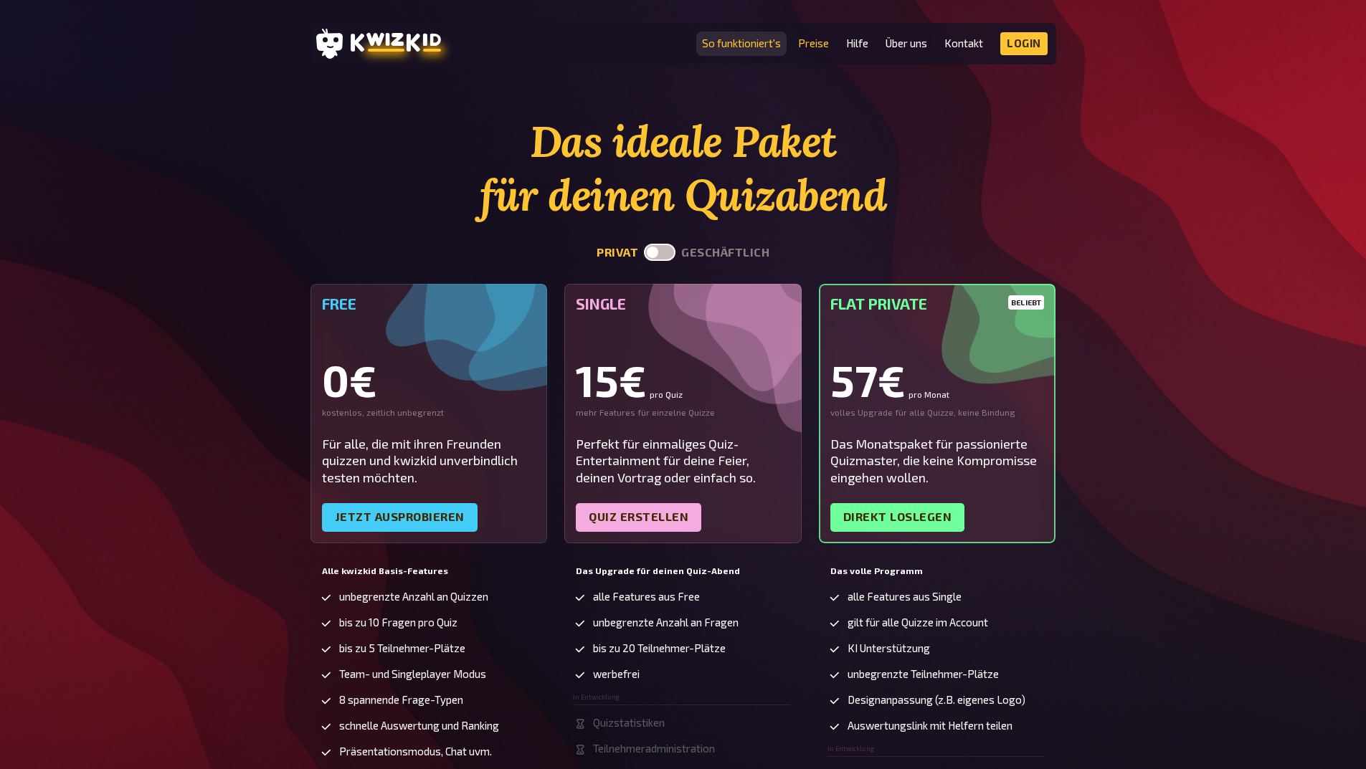
click at [724, 44] on link "So funktioniert's" at bounding box center [741, 43] width 79 height 12
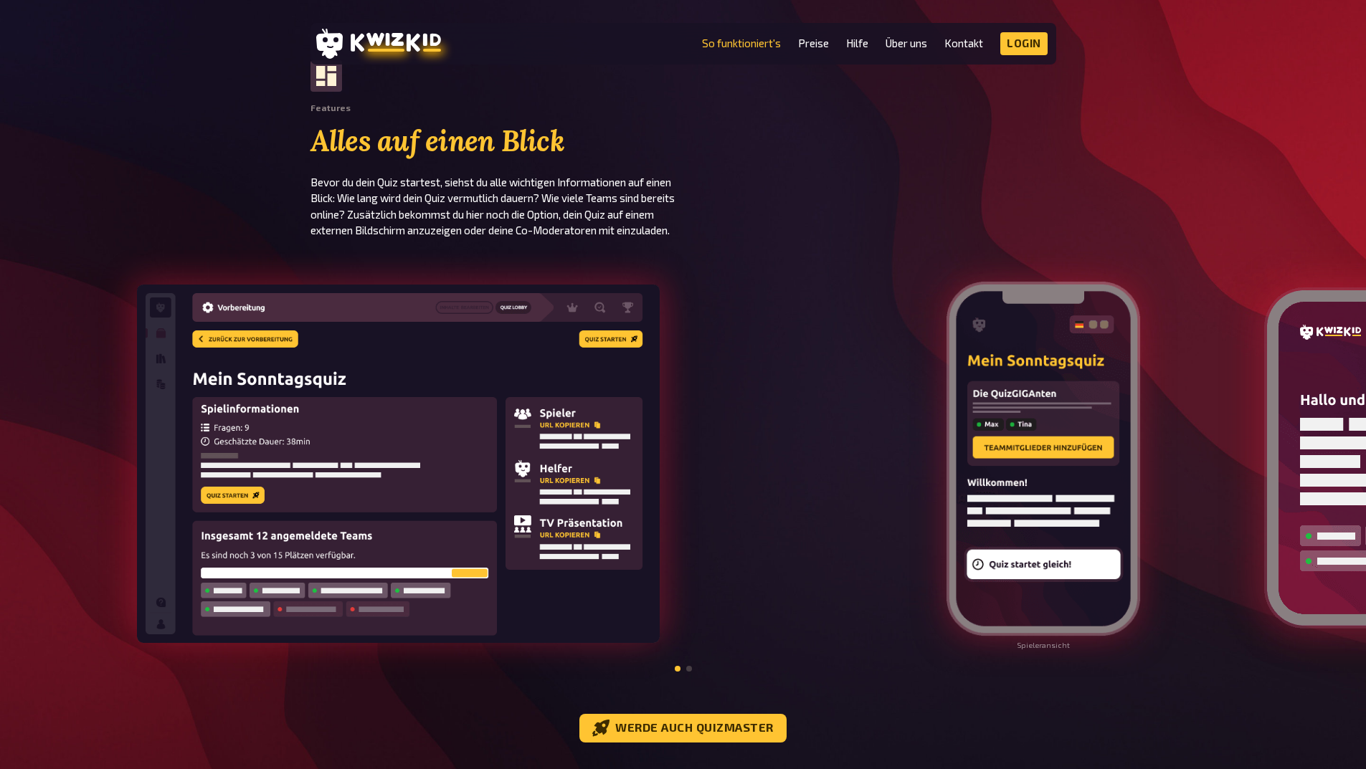
scroll to position [1434, 0]
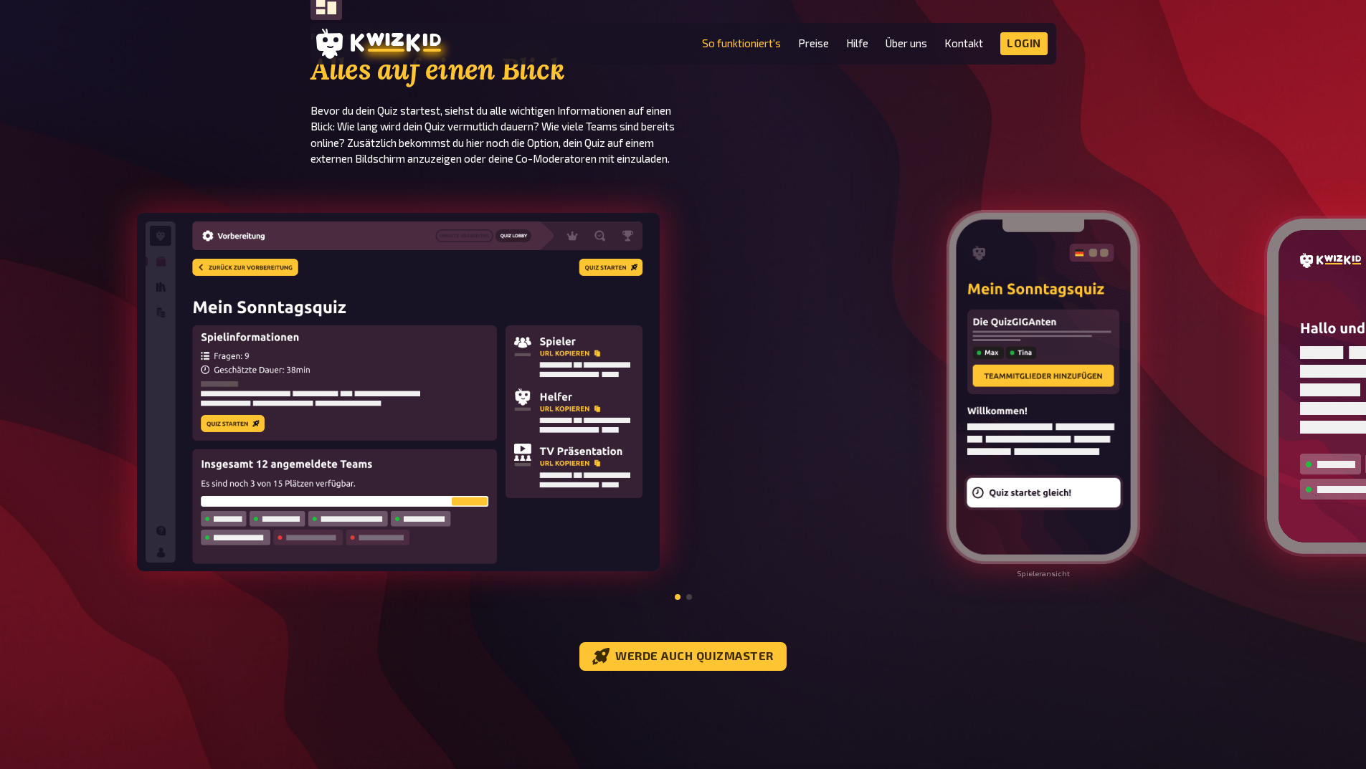
click at [688, 600] on span at bounding box center [689, 597] width 6 height 6
click at [678, 600] on span at bounding box center [678, 597] width 6 height 6
click at [687, 600] on span at bounding box center [689, 597] width 6 height 6
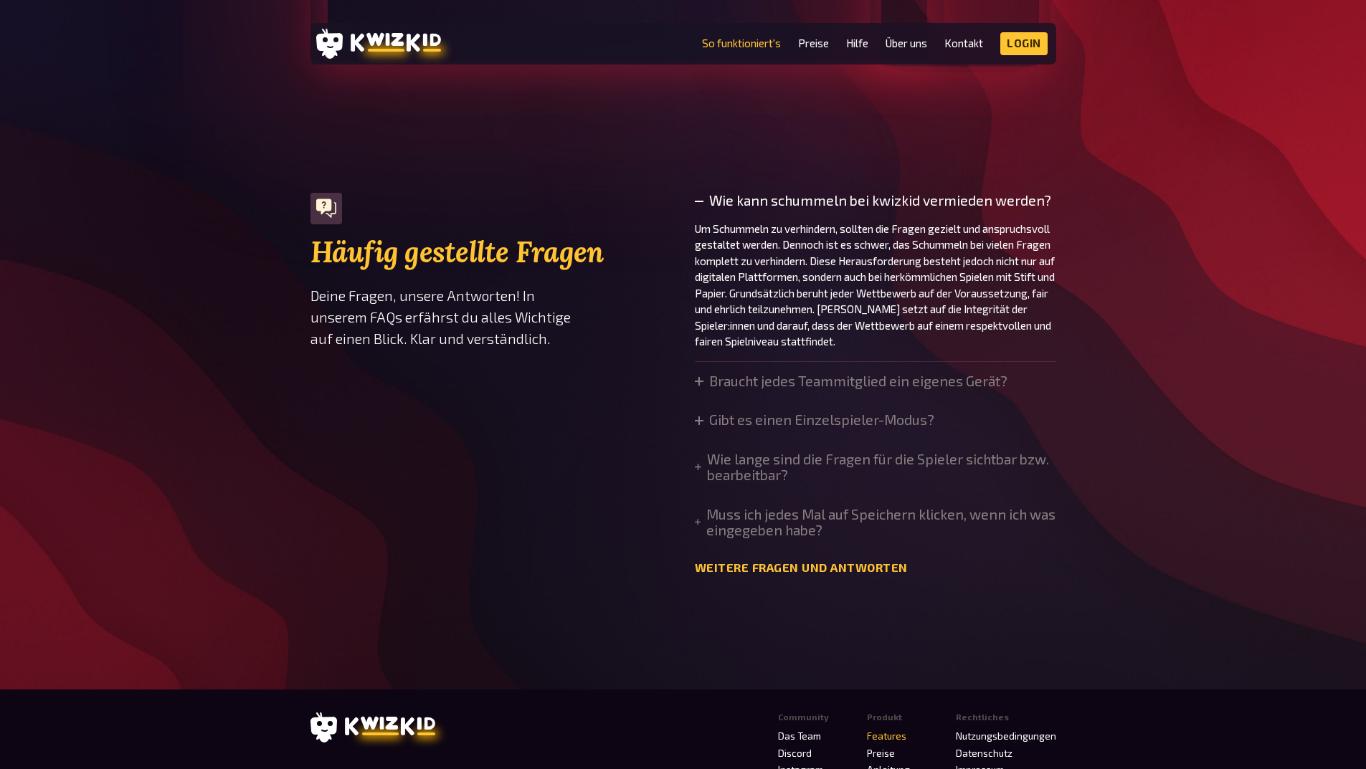
scroll to position [4918, 0]
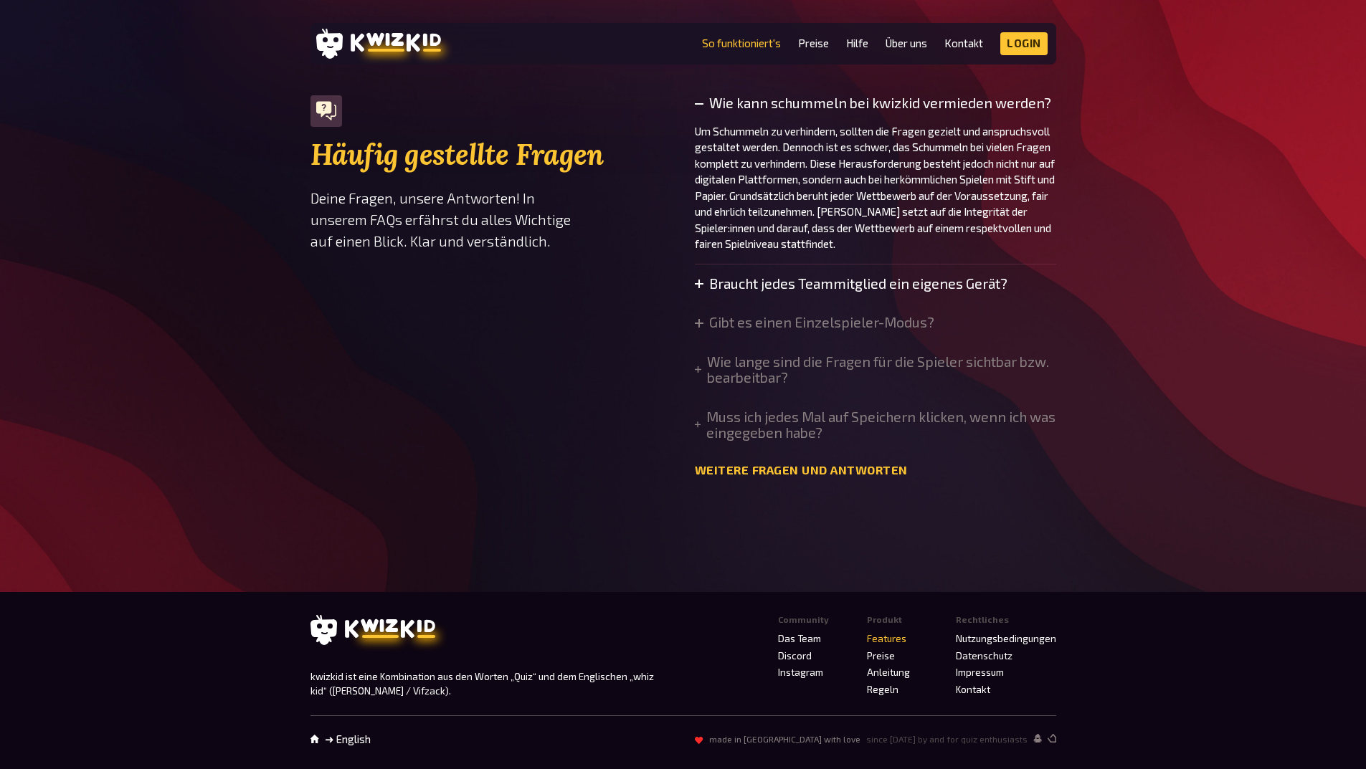
click at [862, 289] on summary "Braucht jedes Teammitglied ein eigenes Gerät?" at bounding box center [851, 284] width 313 height 16
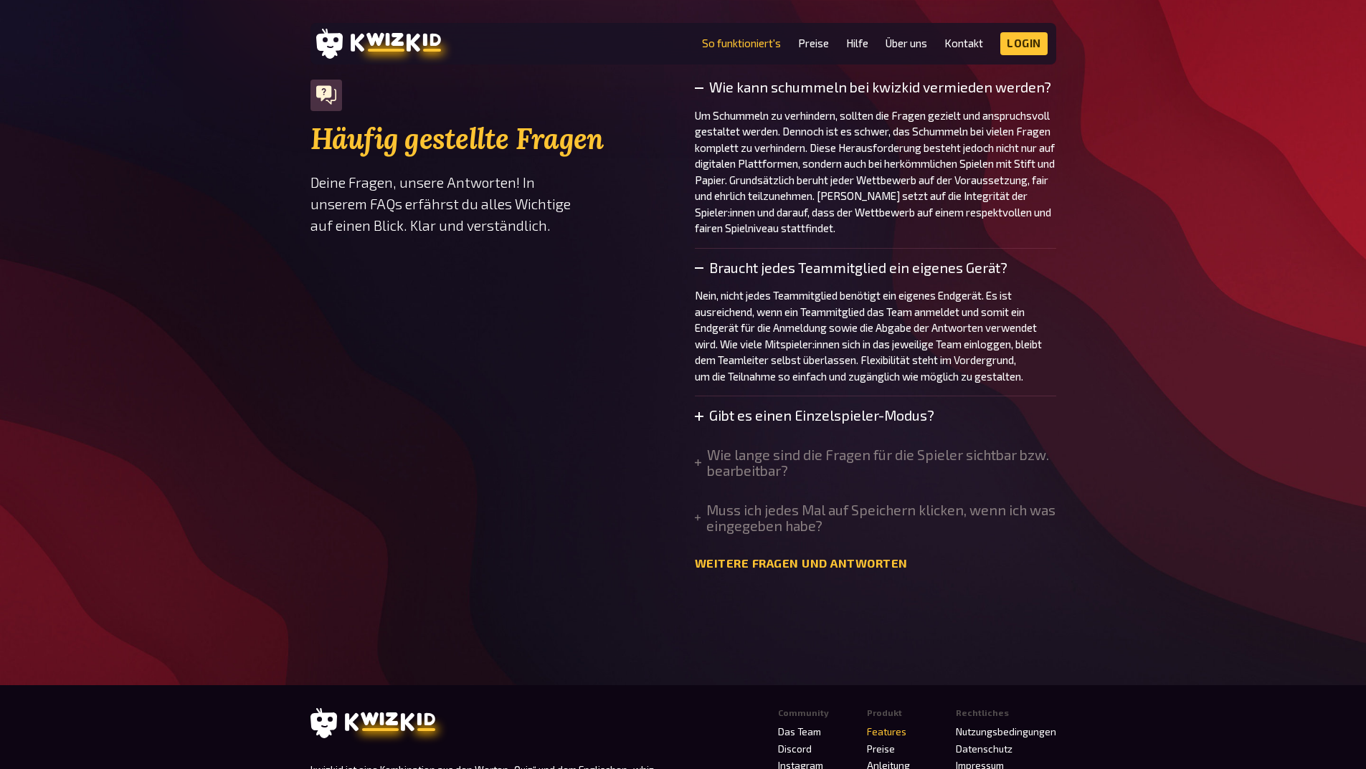
click at [854, 424] on summary "Gibt es einen Einzelspieler-Modus?" at bounding box center [815, 416] width 240 height 16
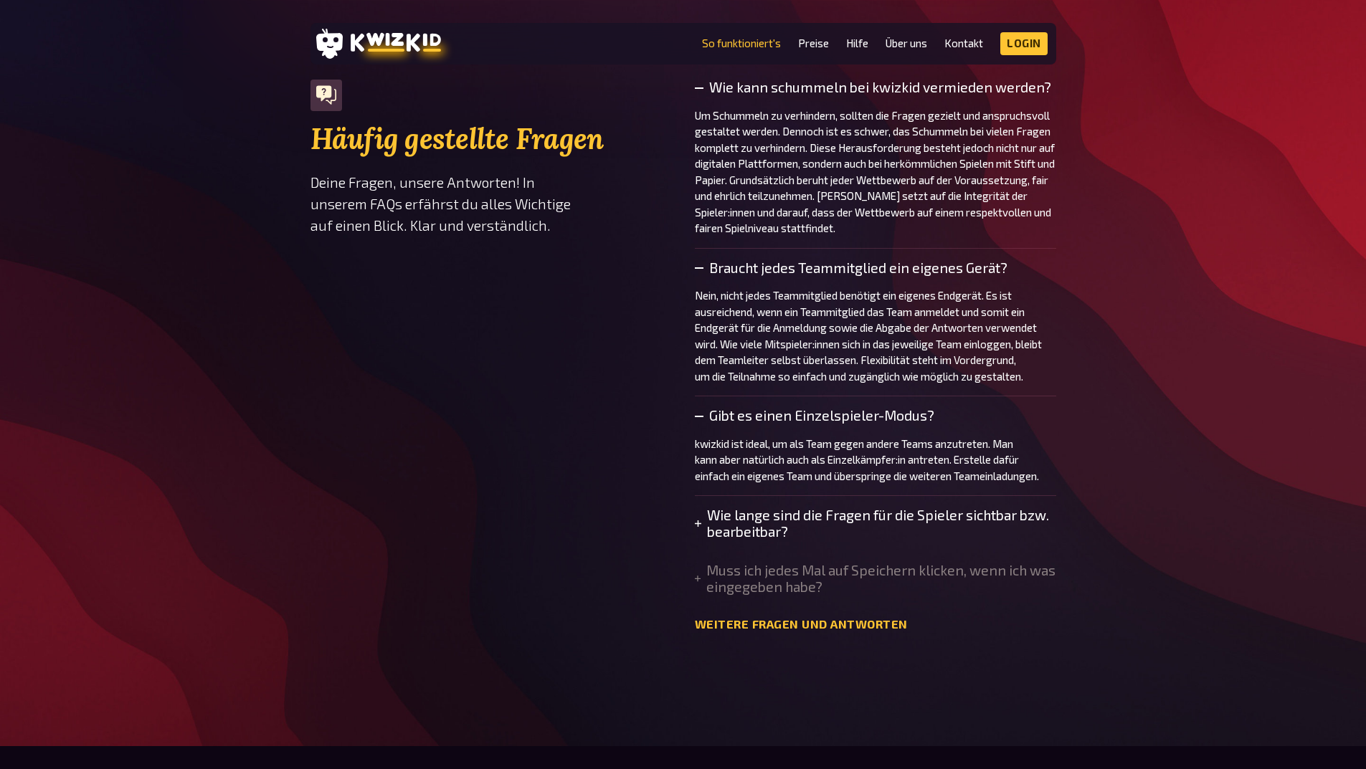
click at [860, 529] on summary "Wie lange sind die Fragen für die Spieler sichtbar bzw. bearbeitbar?" at bounding box center [875, 524] width 361 height 32
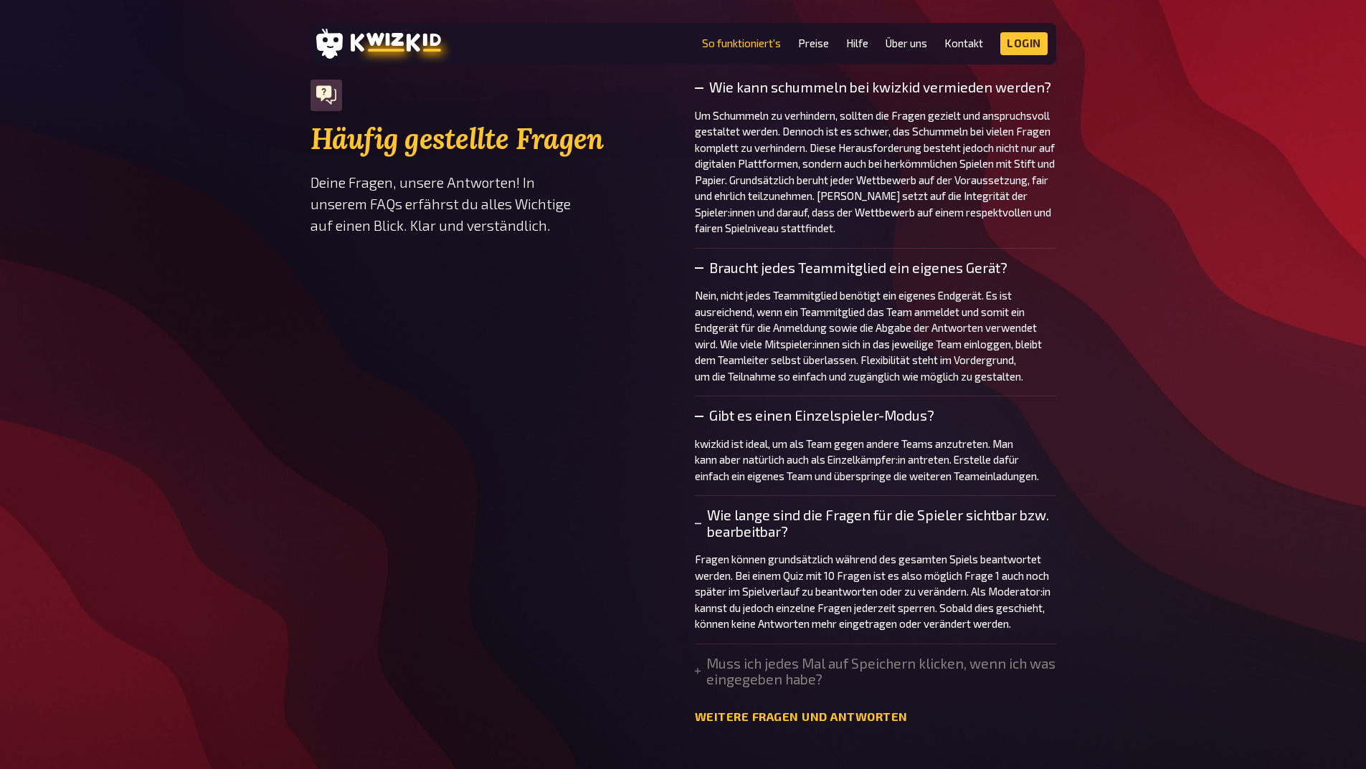
scroll to position [5197, 0]
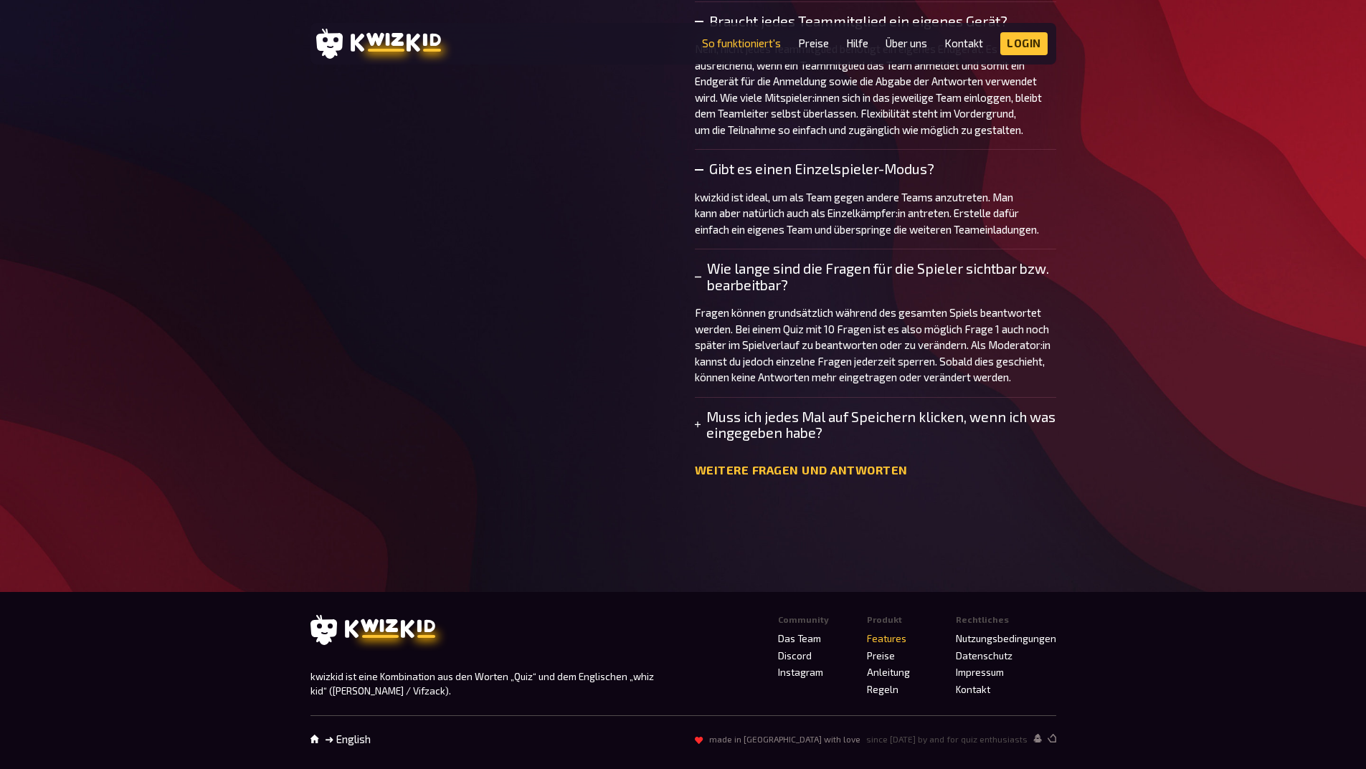
click at [830, 430] on summary "Muss ich jedes Mal auf Speichern klicken, wenn ich was eingegeben habe?" at bounding box center [875, 425] width 361 height 32
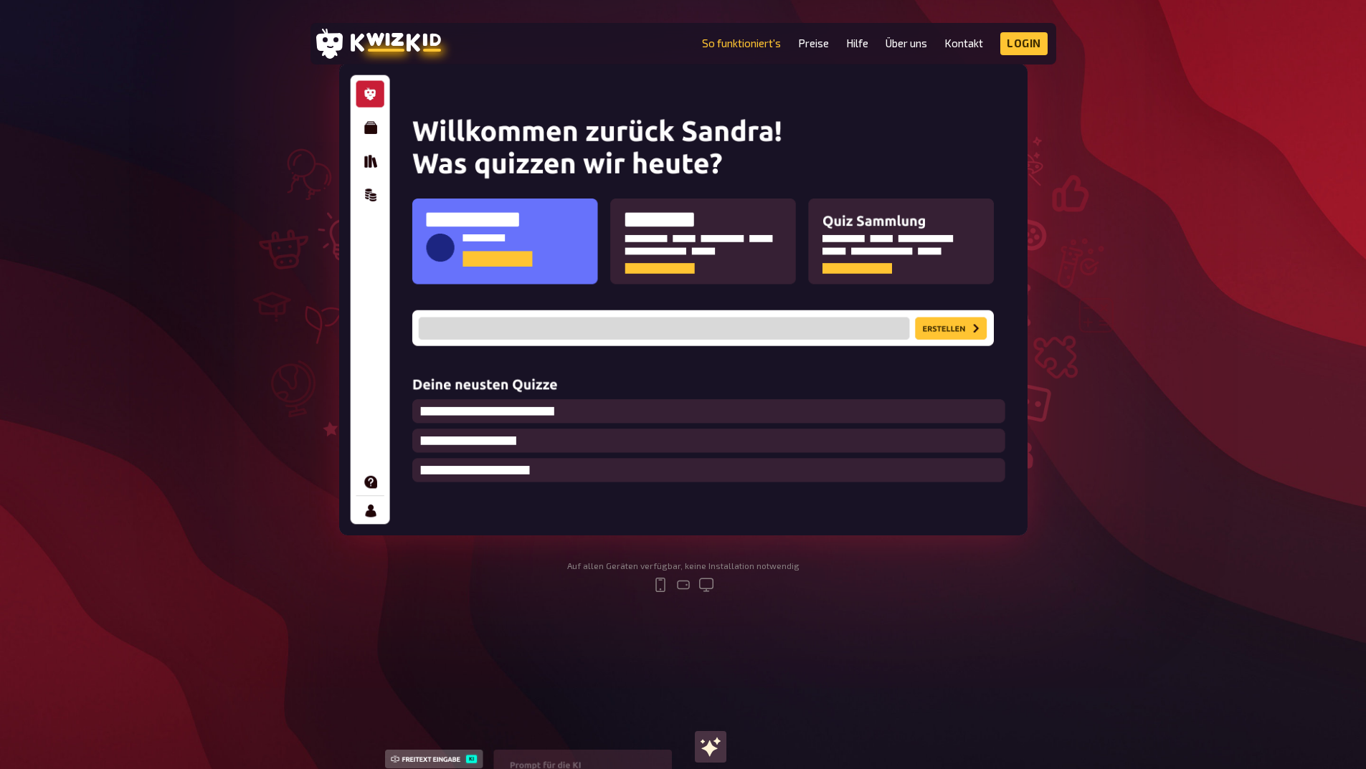
scroll to position [0, 0]
